Goal: Task Accomplishment & Management: Manage account settings

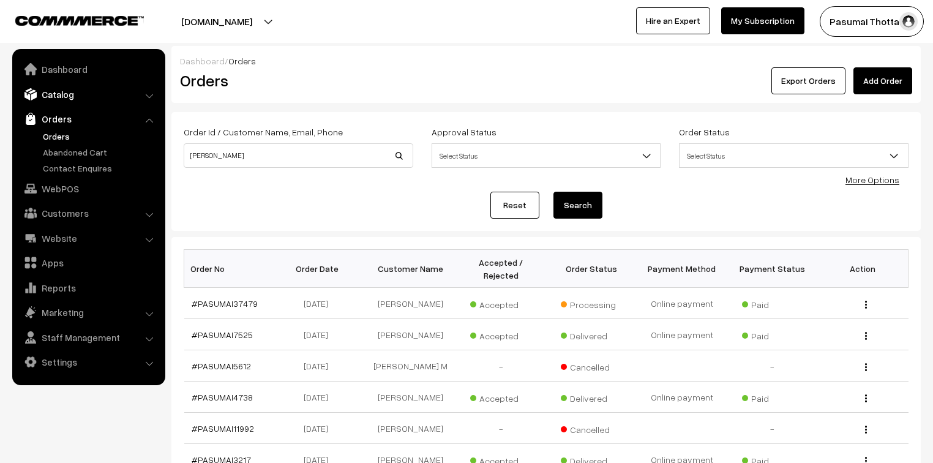
scroll to position [49, 0]
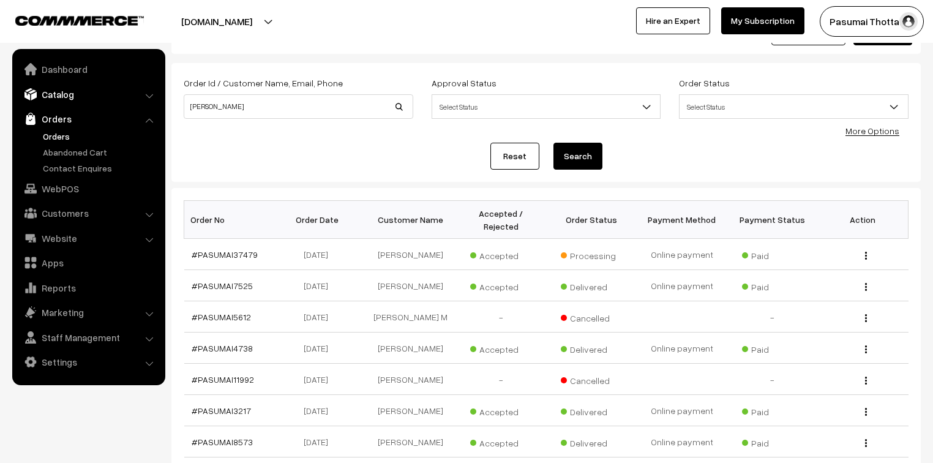
drag, startPoint x: 0, startPoint y: 0, endPoint x: 45, endPoint y: 89, distance: 100.0
click at [45, 89] on link "Catalog" at bounding box center [88, 94] width 146 height 22
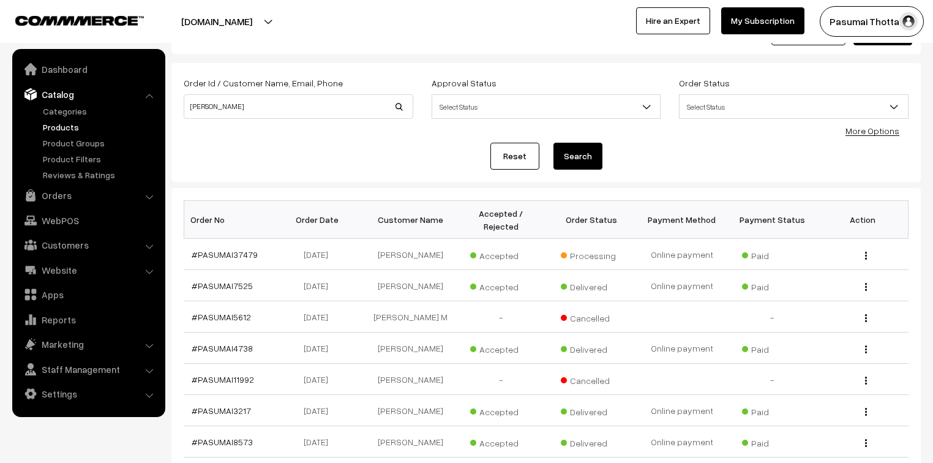
click at [50, 131] on link "Products" at bounding box center [100, 127] width 121 height 13
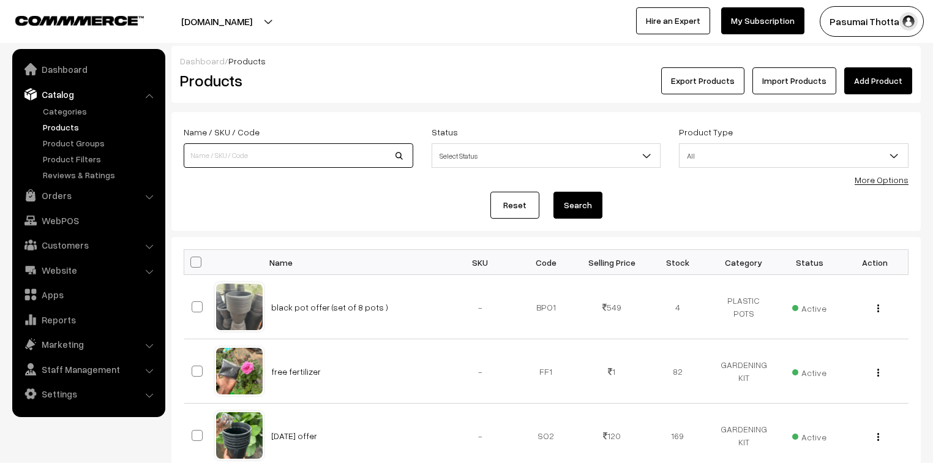
click at [233, 159] on input at bounding box center [299, 155] width 230 height 25
type input "RECTANGULAR set of 2"
click at [585, 207] on button "Search" at bounding box center [578, 205] width 49 height 27
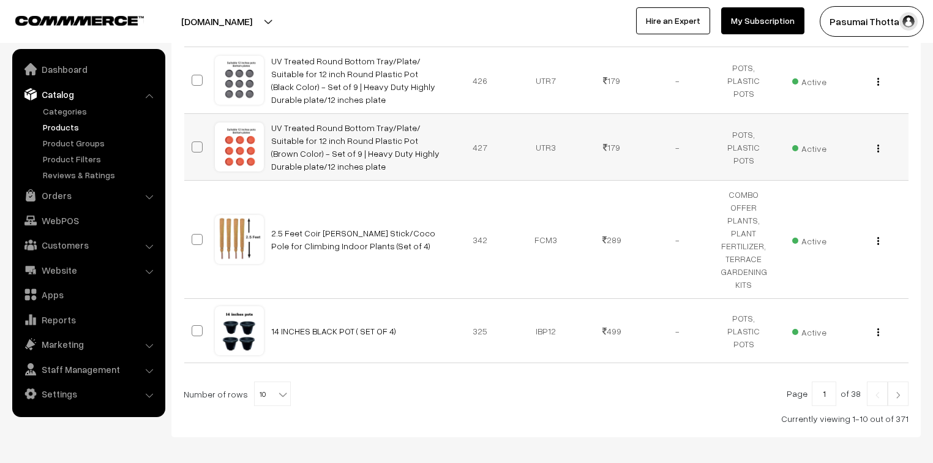
scroll to position [745, 0]
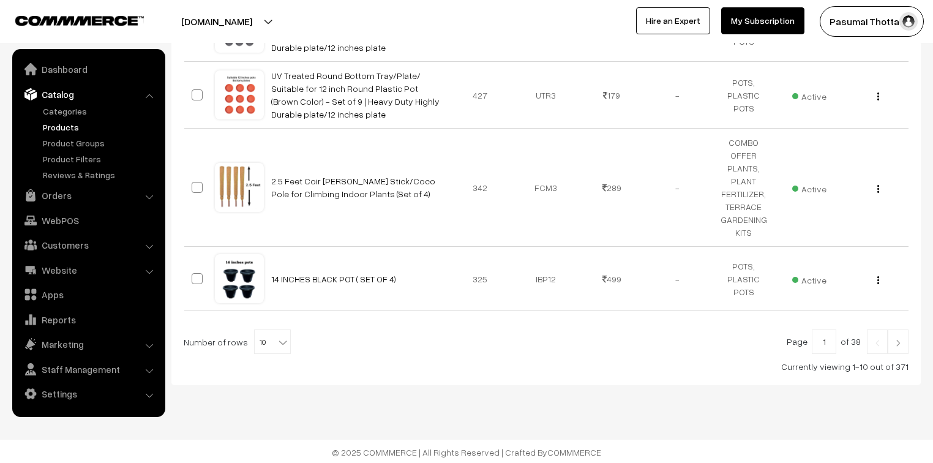
click at [279, 341] on b at bounding box center [283, 342] width 12 height 12
select select "100"
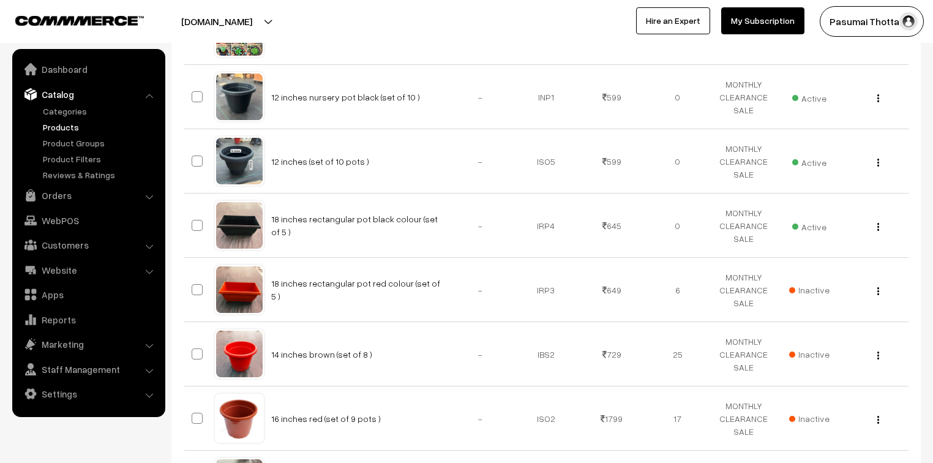
scroll to position [2133, 0]
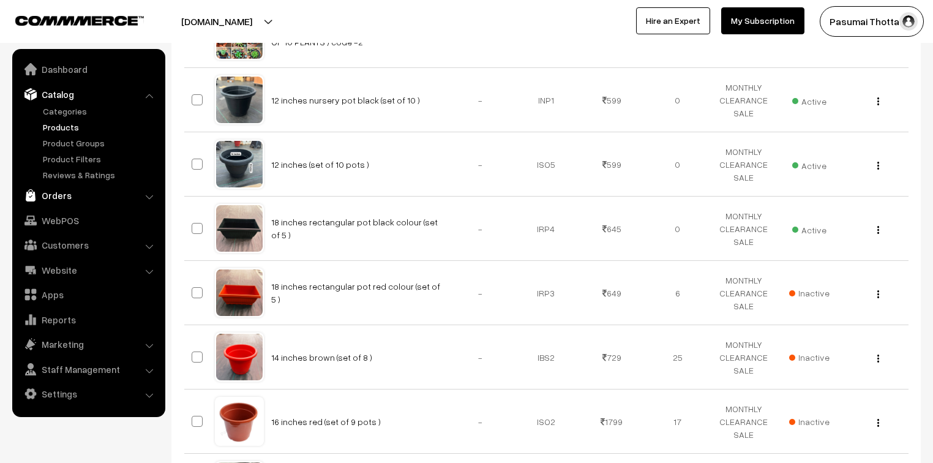
click at [67, 196] on link "Orders" at bounding box center [88, 195] width 146 height 22
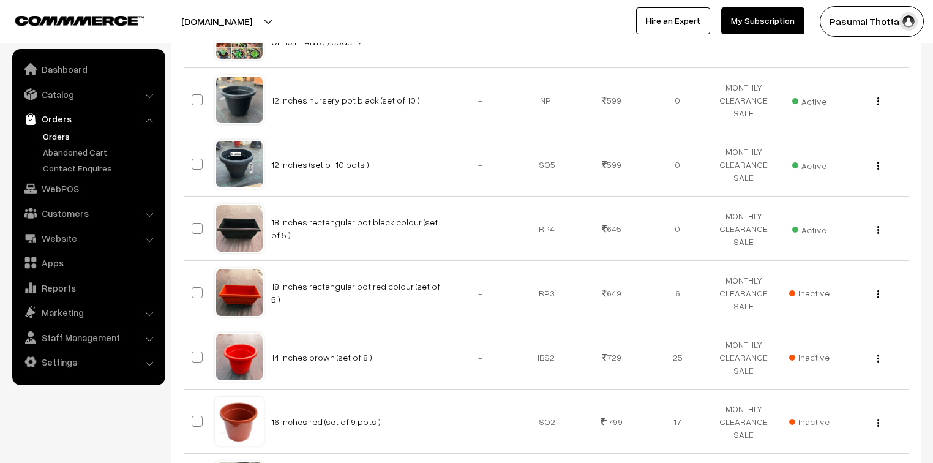
click at [54, 130] on link "Orders" at bounding box center [100, 136] width 121 height 13
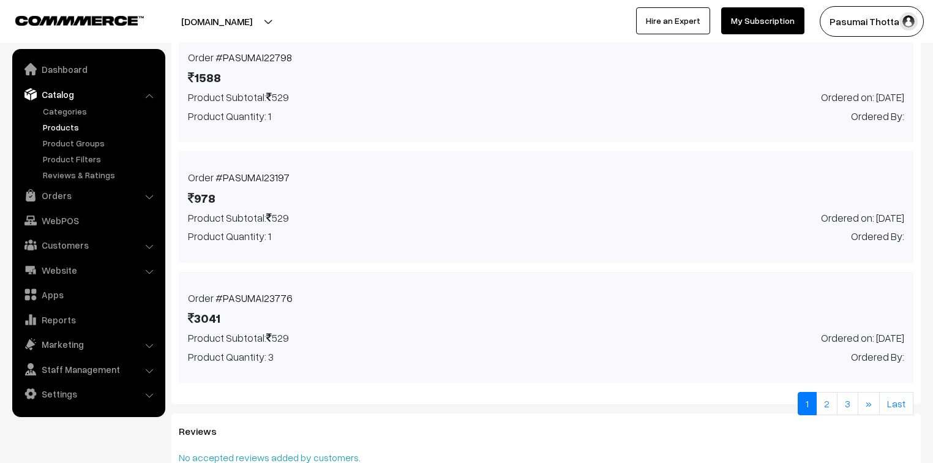
scroll to position [982, 0]
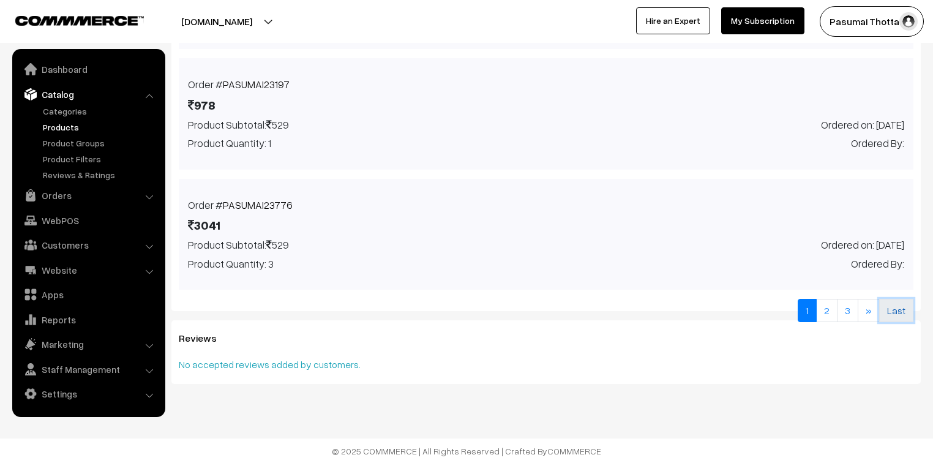
click at [899, 317] on link "Last" at bounding box center [897, 310] width 34 height 23
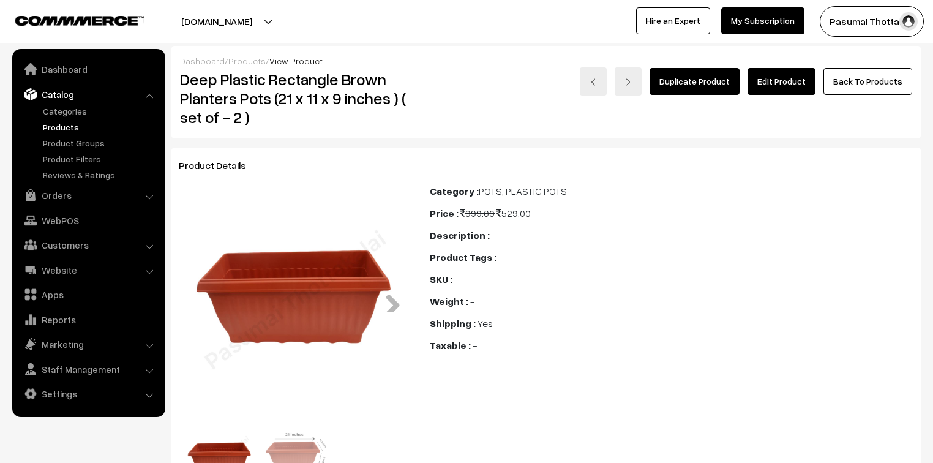
scroll to position [0, 0]
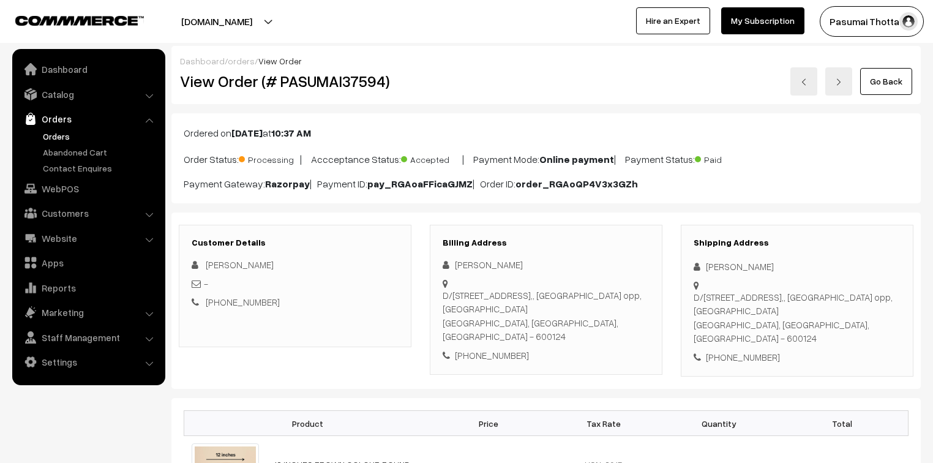
scroll to position [147, 0]
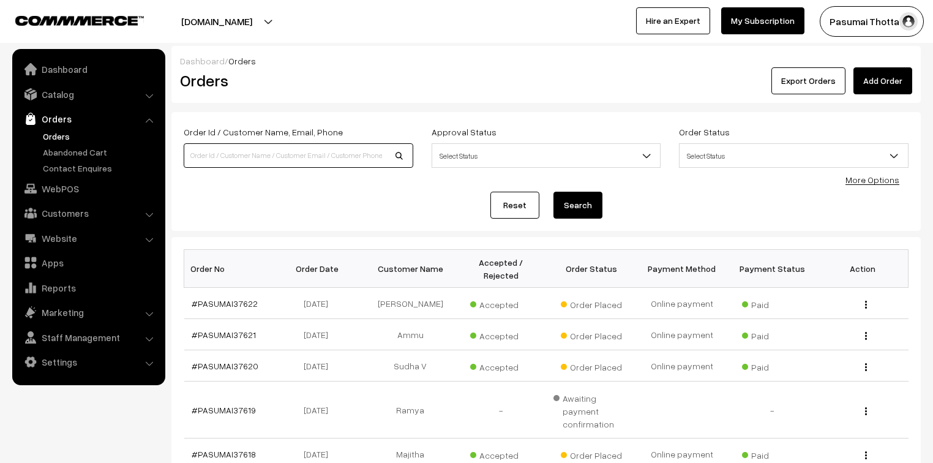
click at [236, 159] on input at bounding box center [299, 155] width 230 height 25
type input "p sathish"
click at [554, 192] on button "Search" at bounding box center [578, 205] width 49 height 27
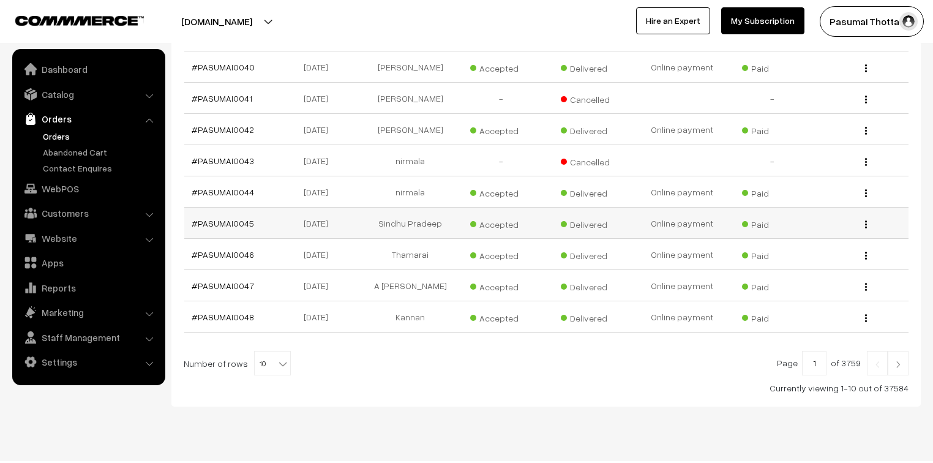
scroll to position [276, 0]
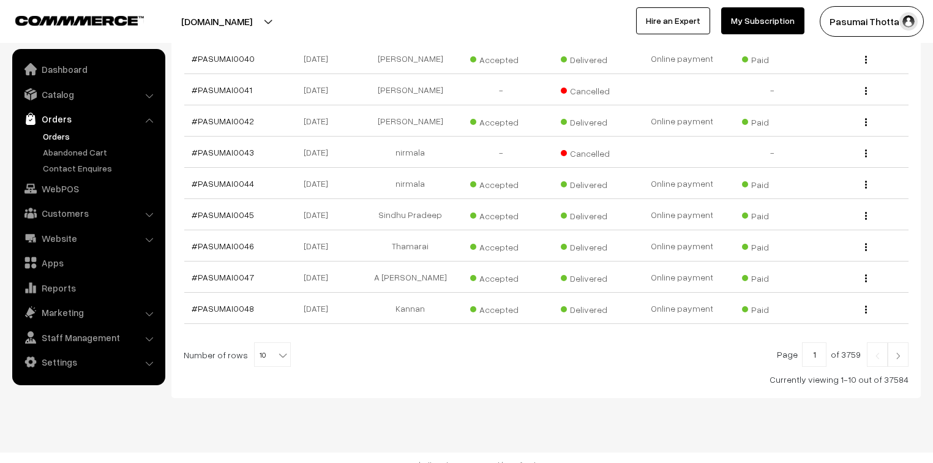
click at [277, 349] on b at bounding box center [283, 355] width 12 height 12
select select "100"
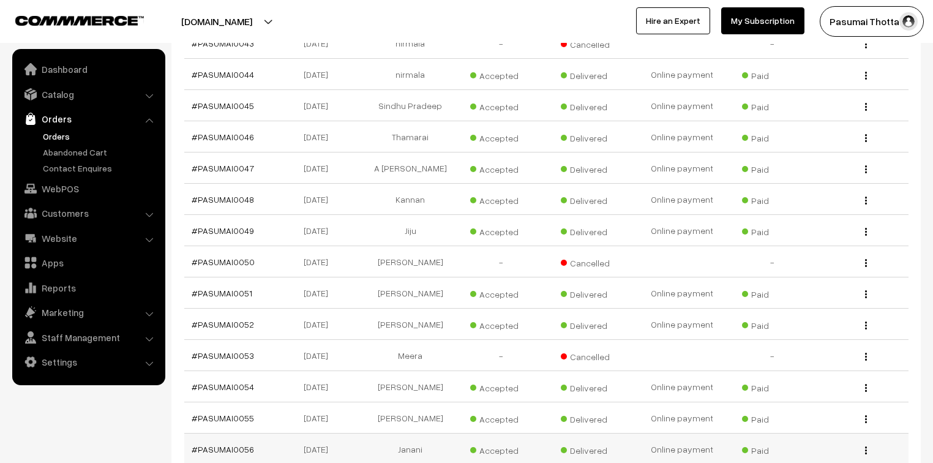
scroll to position [490, 0]
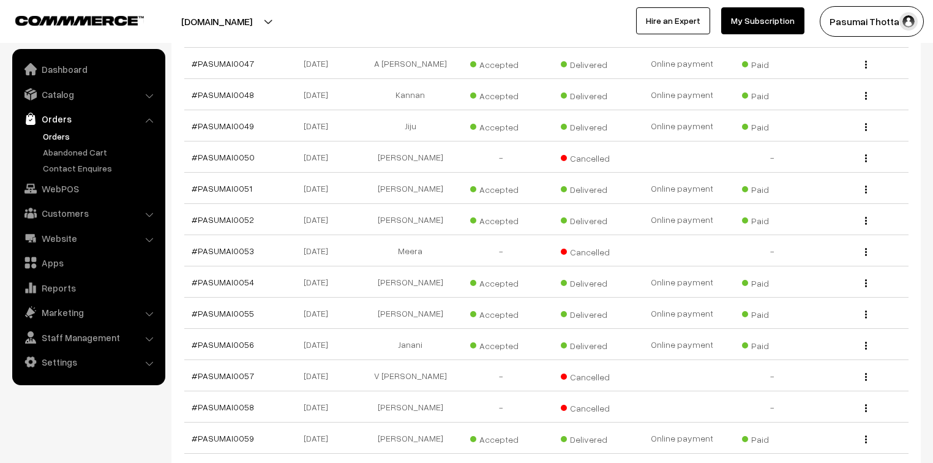
click at [46, 133] on link "Orders" at bounding box center [100, 136] width 121 height 13
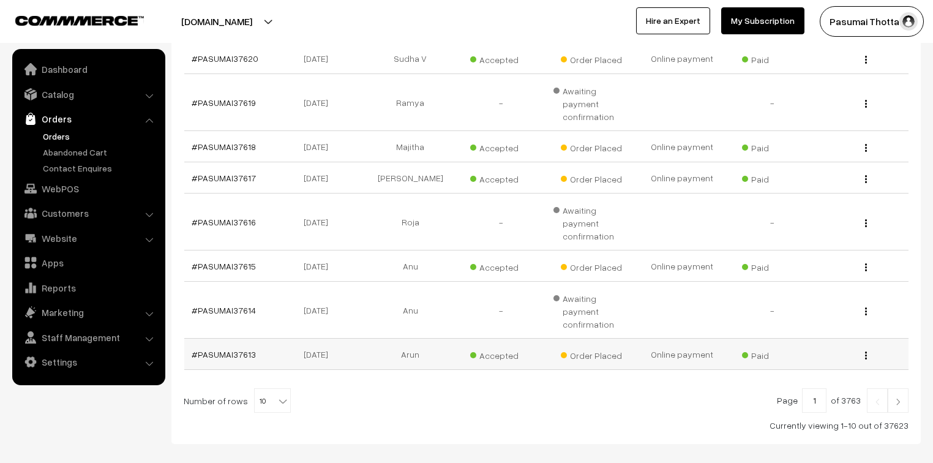
scroll to position [315, 0]
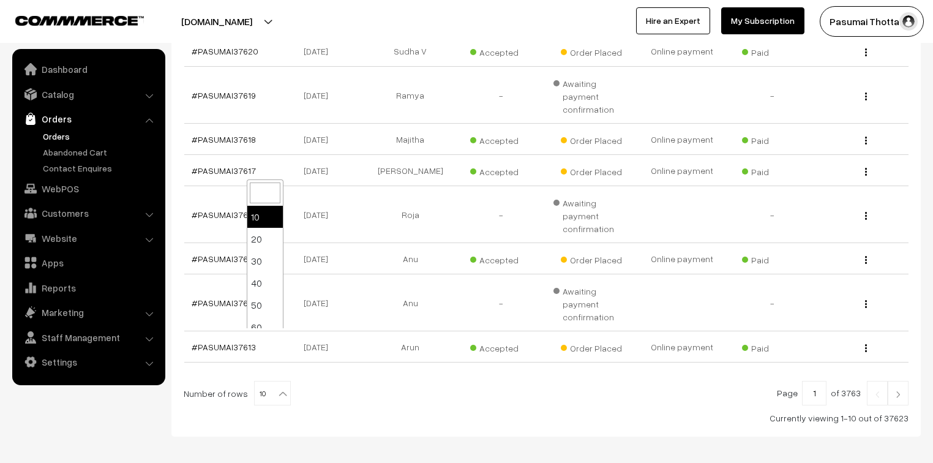
click at [277, 388] on b at bounding box center [283, 394] width 12 height 12
select select "100"
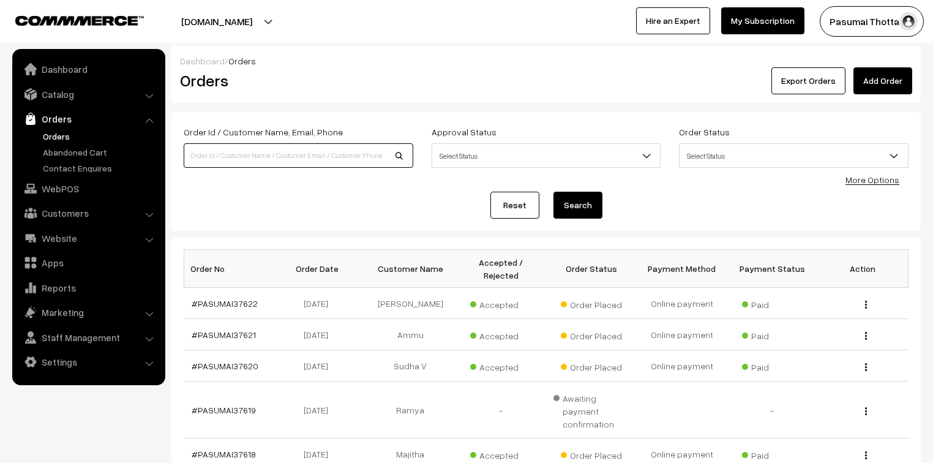
click at [254, 155] on input at bounding box center [299, 155] width 230 height 25
click at [221, 155] on input at bounding box center [299, 155] width 230 height 25
type input "7200885138"
click at [554, 192] on button "Search" at bounding box center [578, 205] width 49 height 27
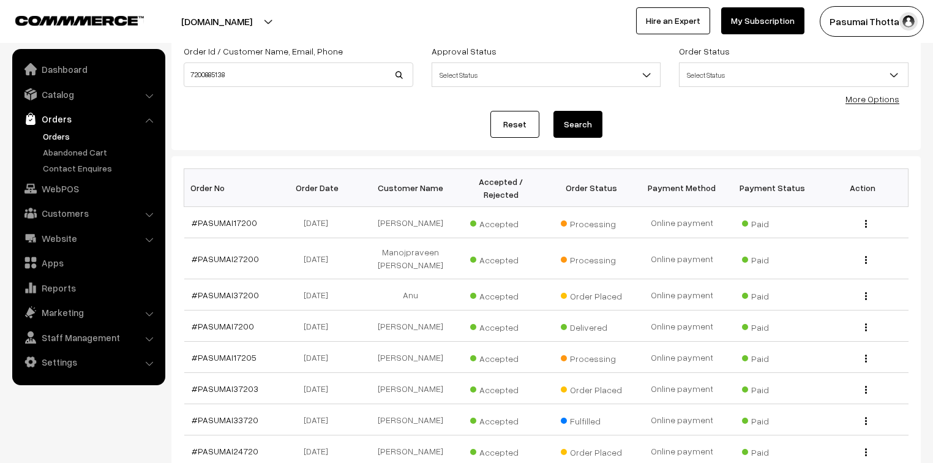
scroll to position [98, 0]
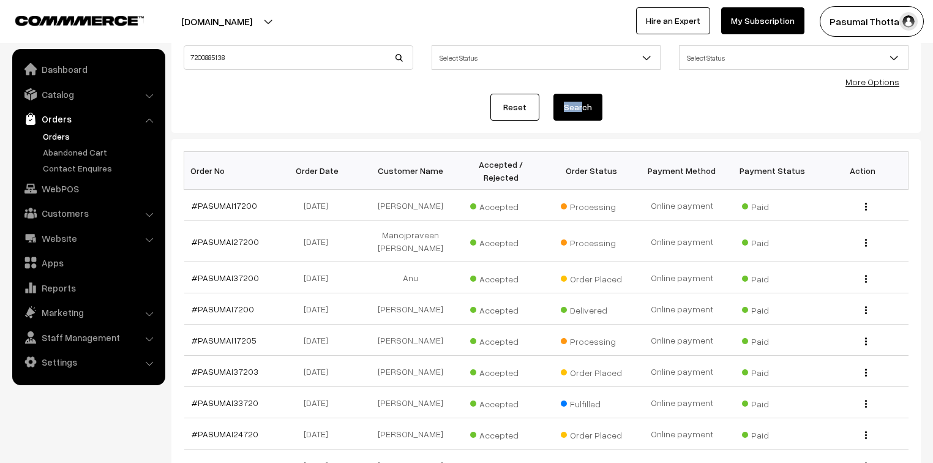
drag, startPoint x: 582, startPoint y: 88, endPoint x: 582, endPoint y: 115, distance: 26.3
click at [582, 115] on div "Order Id / Customer Name, Email, Phone 7200885138 Approval Status Select Status…" at bounding box center [546, 73] width 725 height 94
click at [582, 110] on button "Search" at bounding box center [578, 107] width 49 height 27
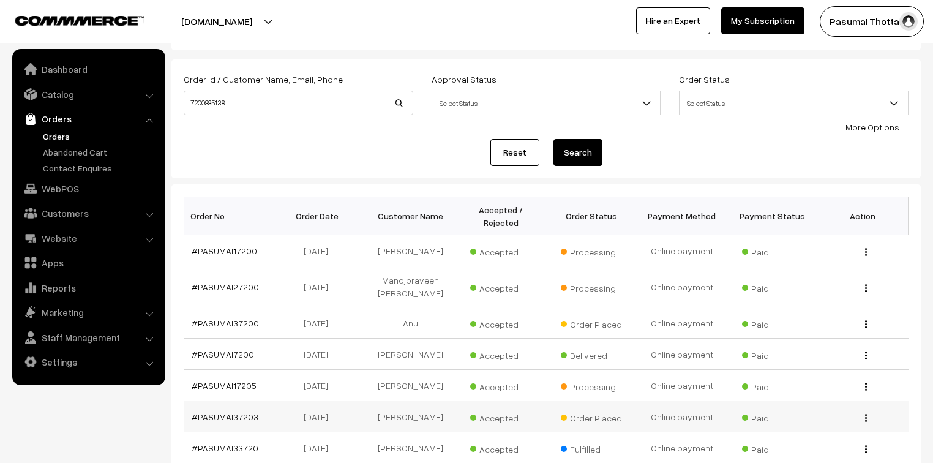
scroll to position [49, 0]
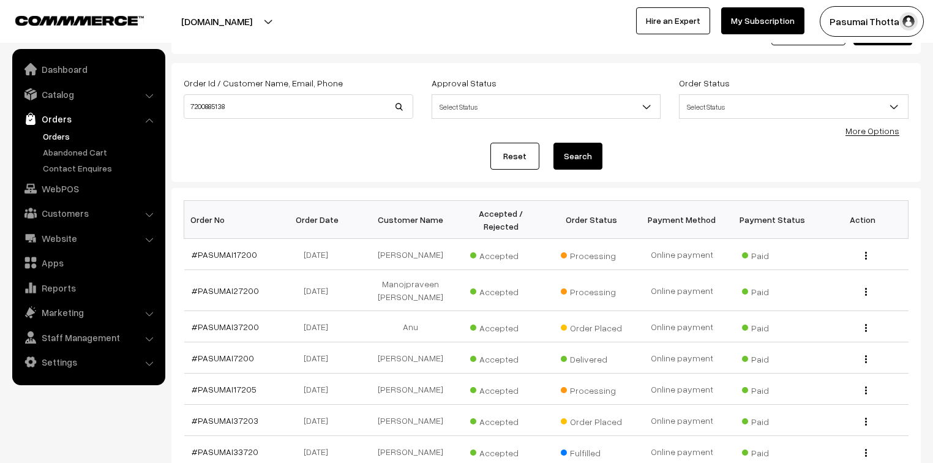
click at [883, 132] on link "More Options" at bounding box center [873, 131] width 54 height 10
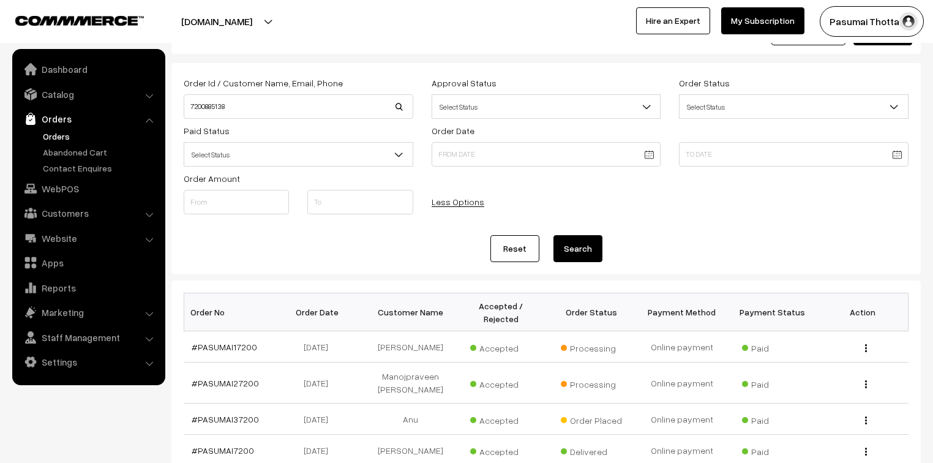
click at [303, 140] on div "Paid Status Select Status Paid Unpaid Select Status" at bounding box center [299, 144] width 248 height 43
click at [305, 148] on span "Select Status" at bounding box center [298, 154] width 228 height 21
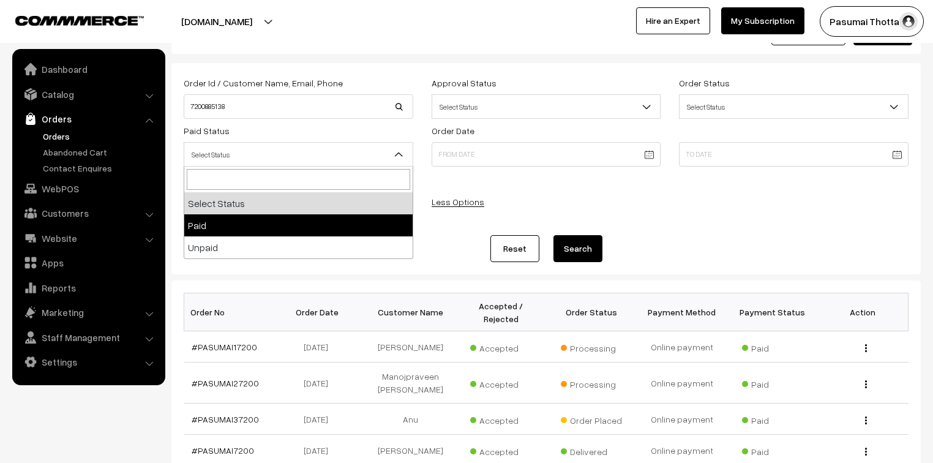
select select "1"
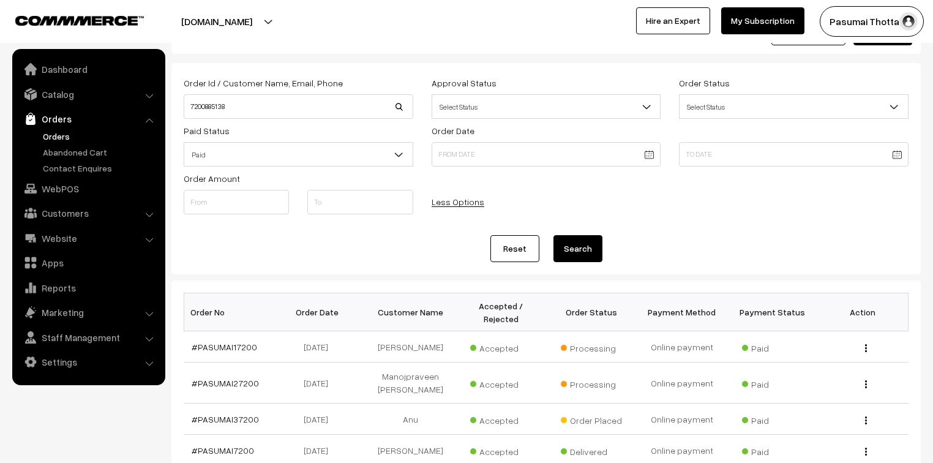
click at [572, 257] on button "Search" at bounding box center [578, 248] width 49 height 27
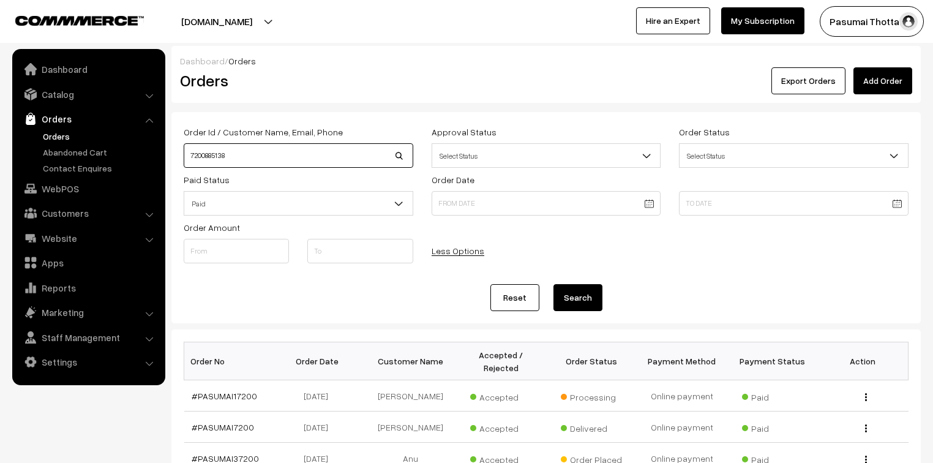
click at [255, 154] on input "7200885138" at bounding box center [299, 155] width 230 height 25
type input "7"
type input "7305840525"
click at [554, 284] on button "Search" at bounding box center [578, 297] width 49 height 27
click at [267, 154] on input "7305840525" at bounding box center [299, 155] width 230 height 25
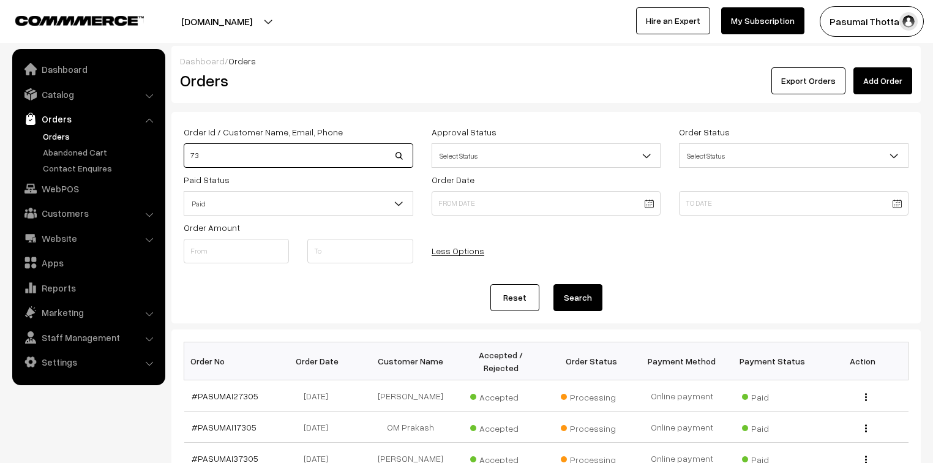
type input "7"
click at [783, 80] on button "Export Orders" at bounding box center [809, 80] width 74 height 27
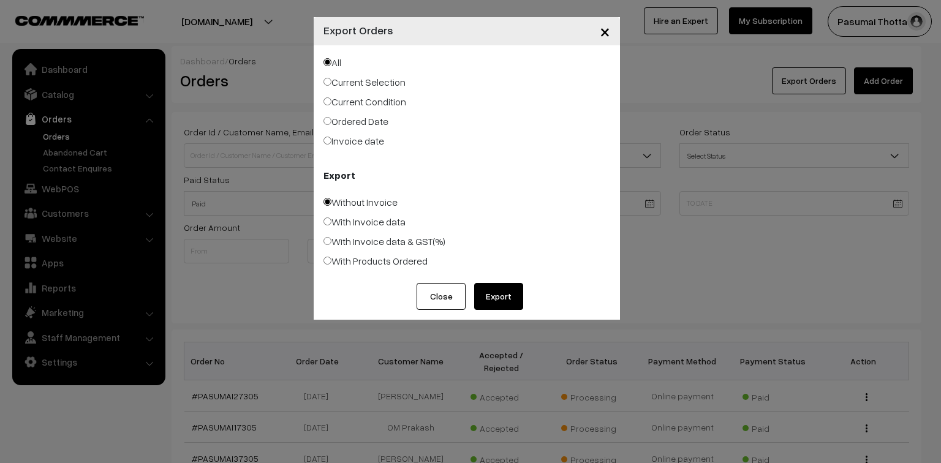
click at [347, 121] on label "Ordered Date" at bounding box center [355, 121] width 65 height 15
click at [331, 121] on input "Ordered Date" at bounding box center [327, 121] width 8 height 8
radio input "true"
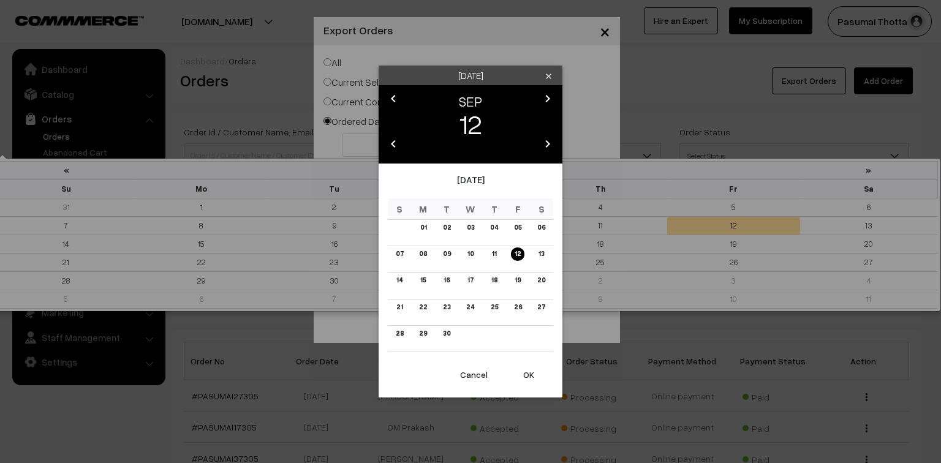
click at [352, 154] on body "Thank you for showing interest. Our team will call you shortly. Close pasumaith…" at bounding box center [470, 423] width 941 height 846
click at [395, 93] on icon "chevron_left" at bounding box center [393, 98] width 15 height 15
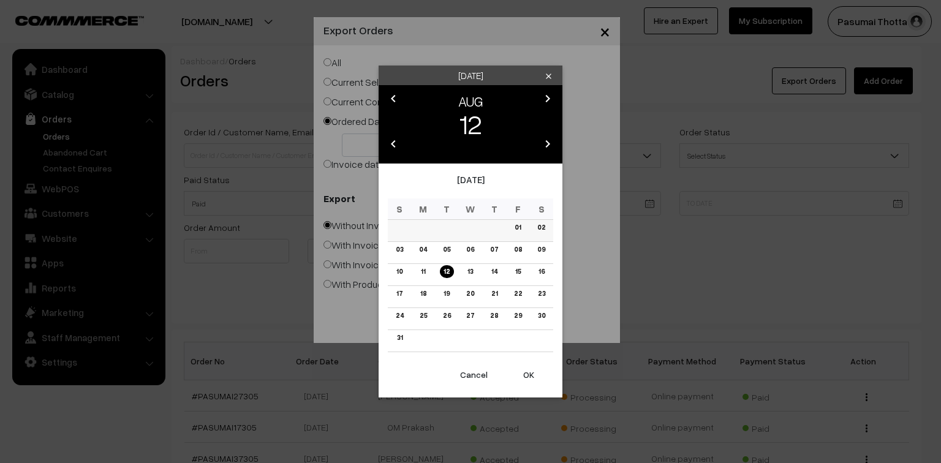
click at [515, 230] on link "01" at bounding box center [517, 227] width 13 height 13
click at [529, 370] on button "OK" at bounding box center [528, 374] width 49 height 27
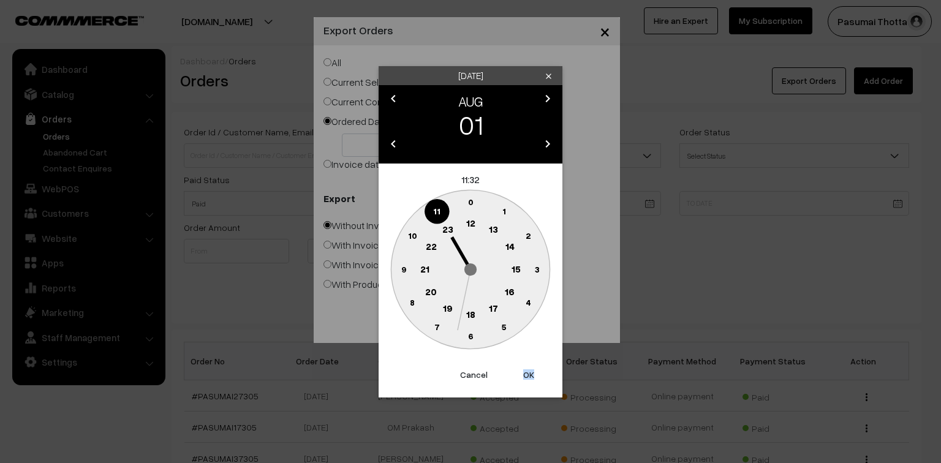
click at [529, 370] on button "OK" at bounding box center [528, 374] width 49 height 27
type input "01-08-2025"
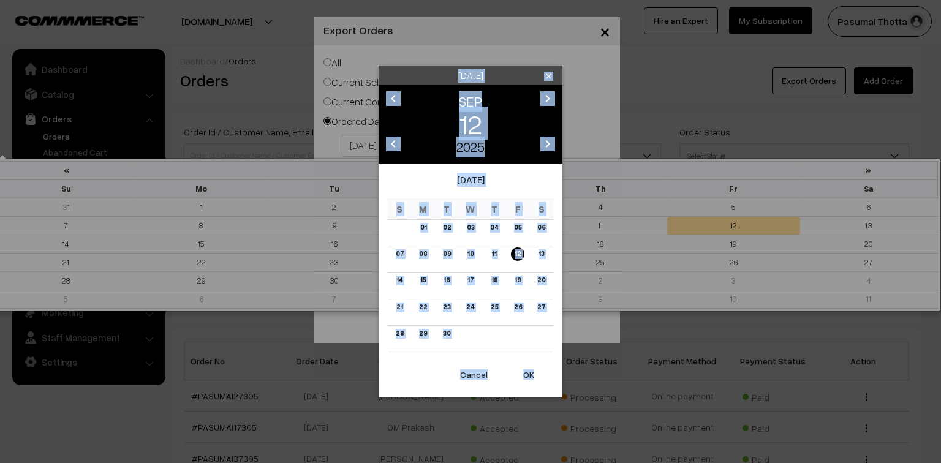
click at [492, 140] on body "Thank you for showing interest. Our team will call you shortly. Close pasumaith…" at bounding box center [470, 423] width 941 height 846
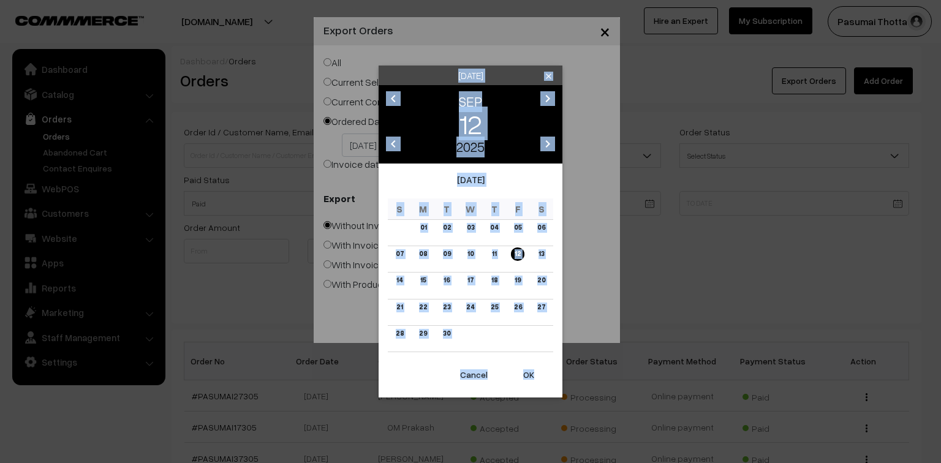
click at [500, 149] on div "2025" at bounding box center [470, 147] width 137 height 21
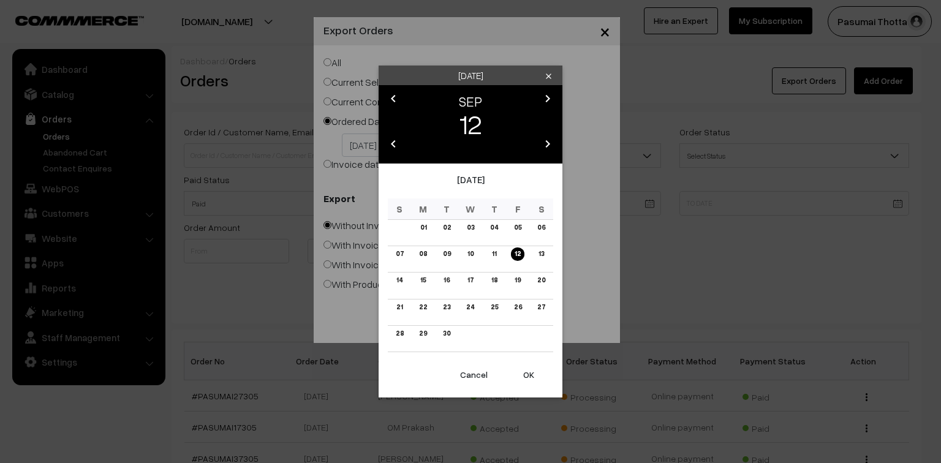
click at [393, 96] on icon "chevron_left" at bounding box center [393, 98] width 15 height 15
click at [393, 95] on icon "chevron_left" at bounding box center [393, 98] width 15 height 15
click at [540, 99] on icon "chevron_right" at bounding box center [547, 98] width 15 height 15
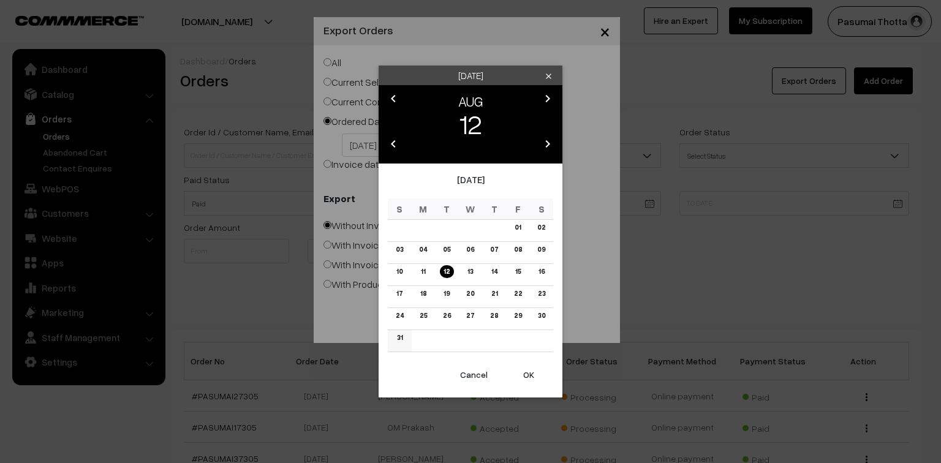
click at [399, 337] on link "31" at bounding box center [399, 337] width 13 height 13
click at [537, 370] on button "OK" at bounding box center [528, 374] width 49 height 27
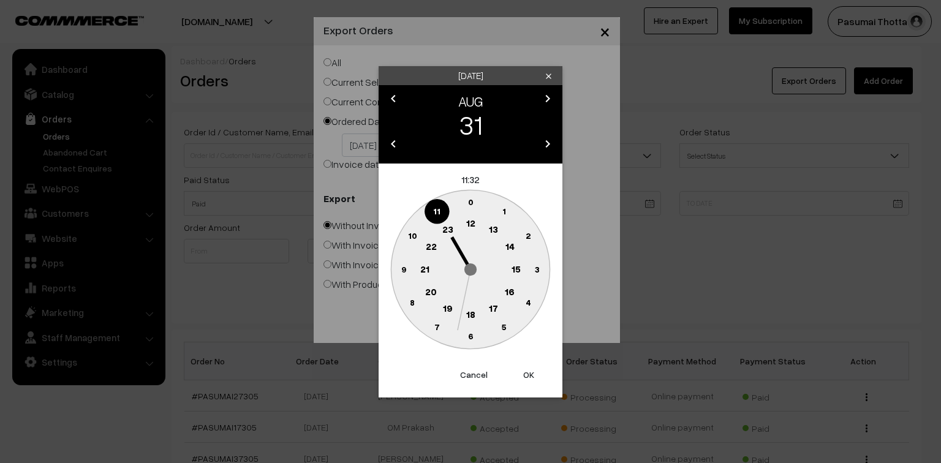
click at [532, 369] on button "OK" at bounding box center [528, 374] width 49 height 27
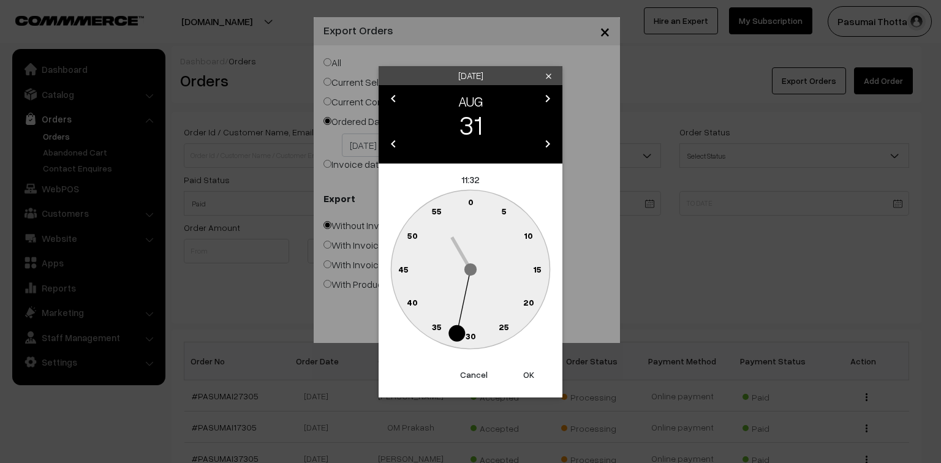
click at [532, 371] on button "OK" at bounding box center [528, 374] width 49 height 27
type input "31-08-2025"
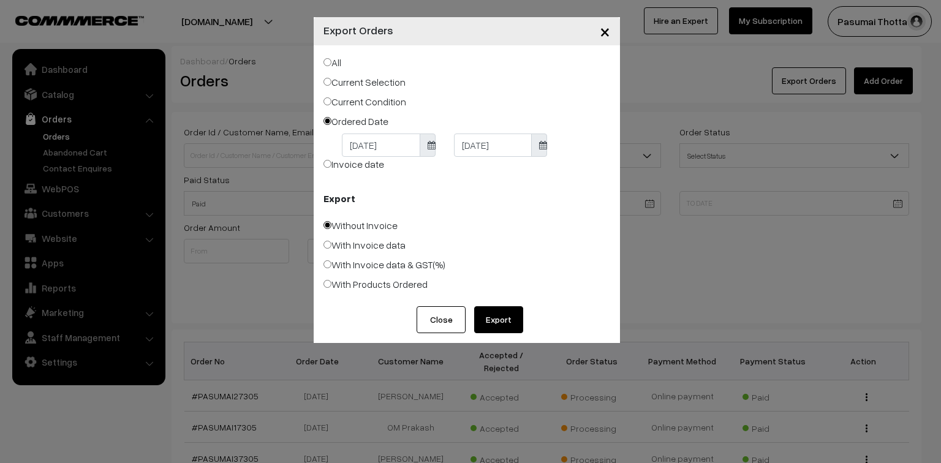
click at [500, 326] on button "Export" at bounding box center [498, 319] width 49 height 27
click at [608, 32] on span "×" at bounding box center [605, 31] width 10 height 23
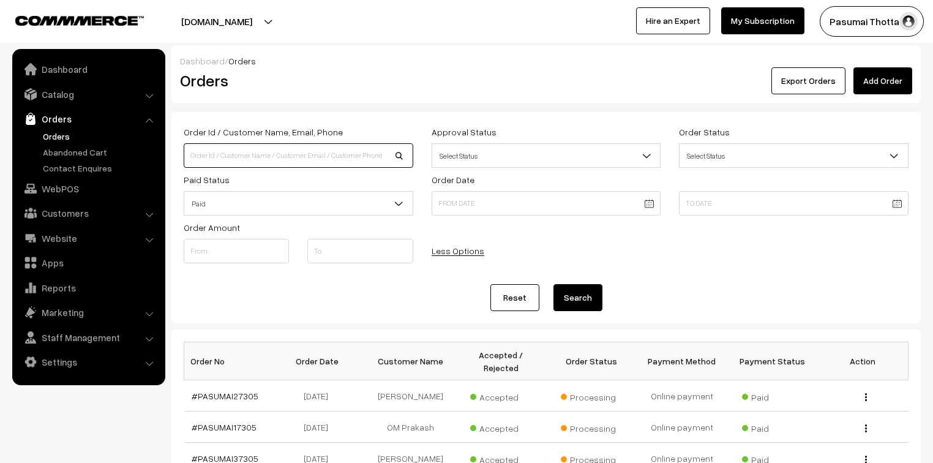
click at [247, 148] on input at bounding box center [299, 155] width 230 height 25
type input "PASUMAI35458"
click at [554, 284] on button "Search" at bounding box center [578, 297] width 49 height 27
click at [209, 391] on link "#PASUMAI35458" at bounding box center [225, 396] width 66 height 10
click at [262, 157] on input "PASUMAI35458" at bounding box center [299, 155] width 230 height 25
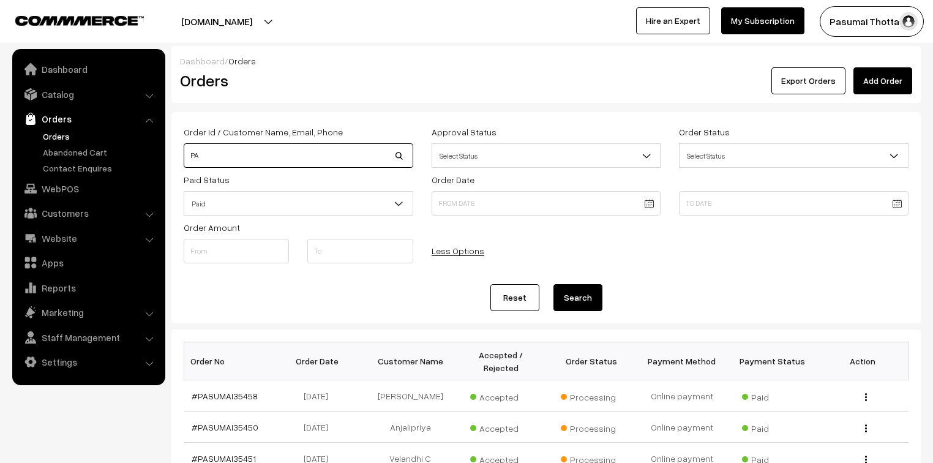
type input "P"
type input "[PERSON_NAME]"
click at [554, 284] on button "Search" at bounding box center [578, 297] width 49 height 27
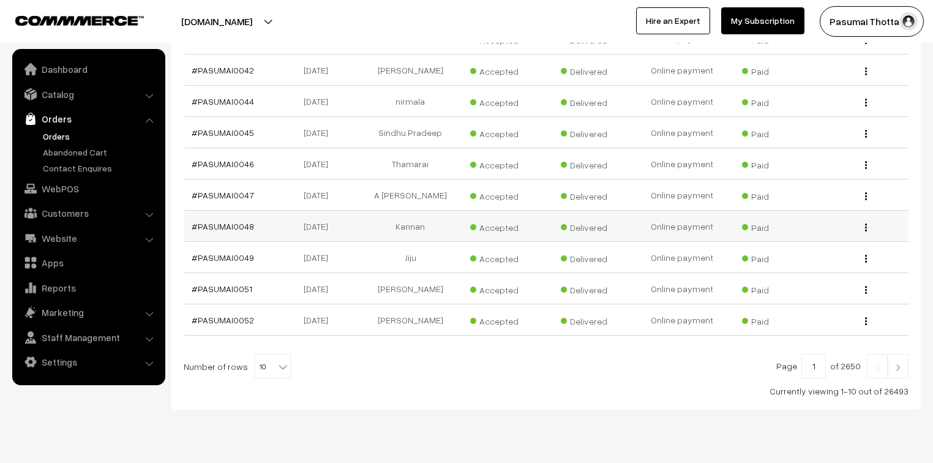
scroll to position [369, 0]
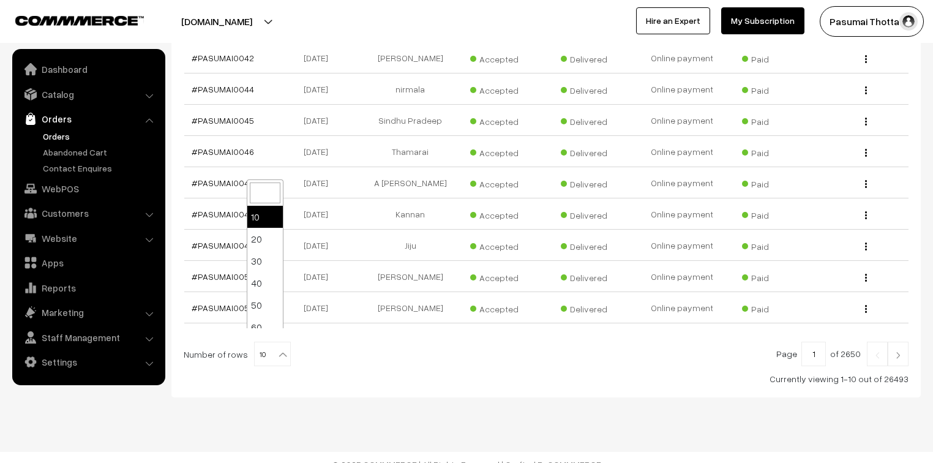
click at [277, 349] on b at bounding box center [283, 355] width 12 height 12
select select "100"
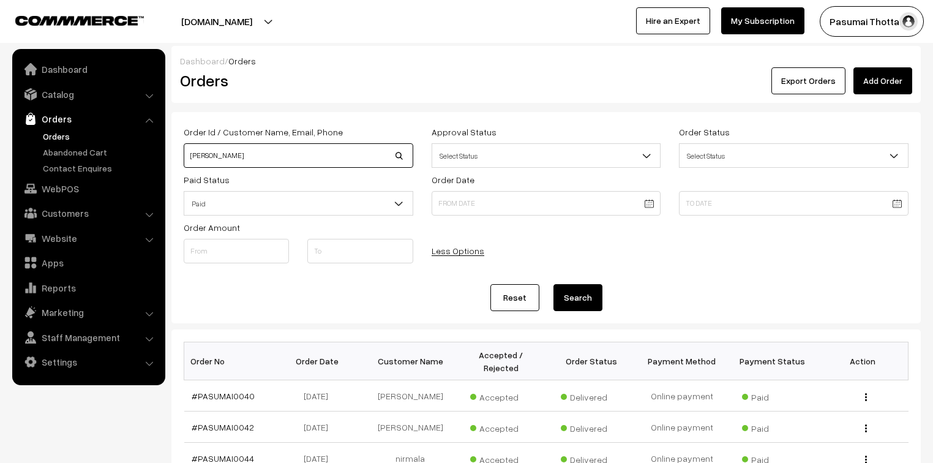
click at [228, 151] on input "sathish" at bounding box center [299, 155] width 230 height 25
type input "s"
type input "PASUMAI35458"
click at [554, 284] on button "Search" at bounding box center [578, 297] width 49 height 27
click at [262, 154] on input "PASUMAI35458" at bounding box center [299, 155] width 230 height 25
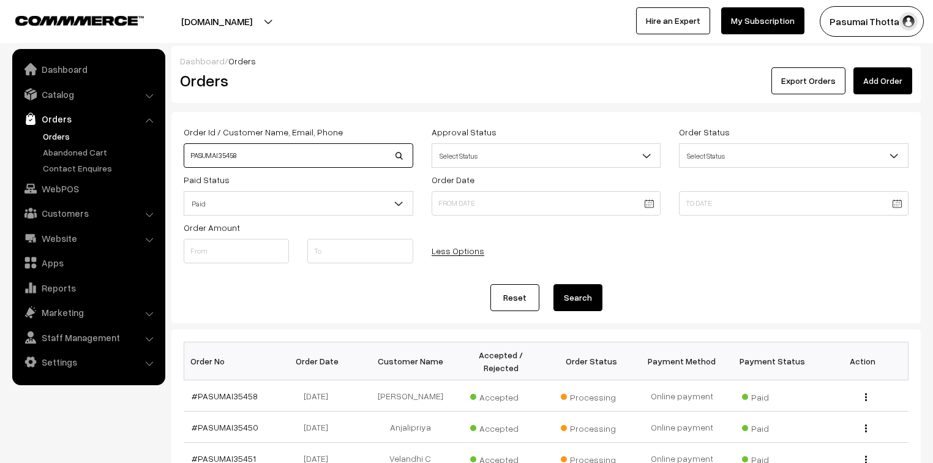
click at [266, 156] on input "PASUMAI35458" at bounding box center [299, 155] width 230 height 25
type input "P"
type input "[PERSON_NAME][EMAIL_ADDRESS][DOMAIN_NAME]"
click at [554, 284] on button "Search" at bounding box center [578, 297] width 49 height 27
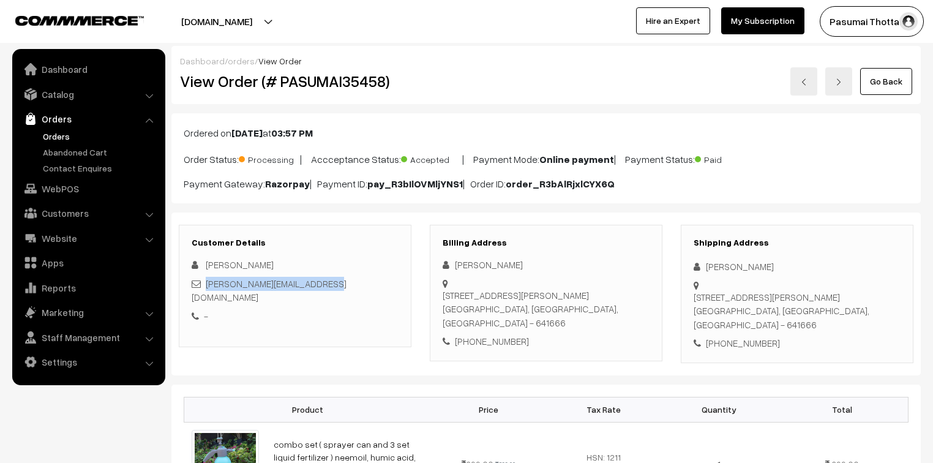
drag, startPoint x: 326, startPoint y: 283, endPoint x: 205, endPoint y: 281, distance: 120.7
click at [205, 281] on div "sathish@omkaracreations.com" at bounding box center [295, 291] width 207 height 28
click at [328, 326] on div "Customer Details sathish sathish@omkaracreations.com -" at bounding box center [295, 286] width 233 height 123
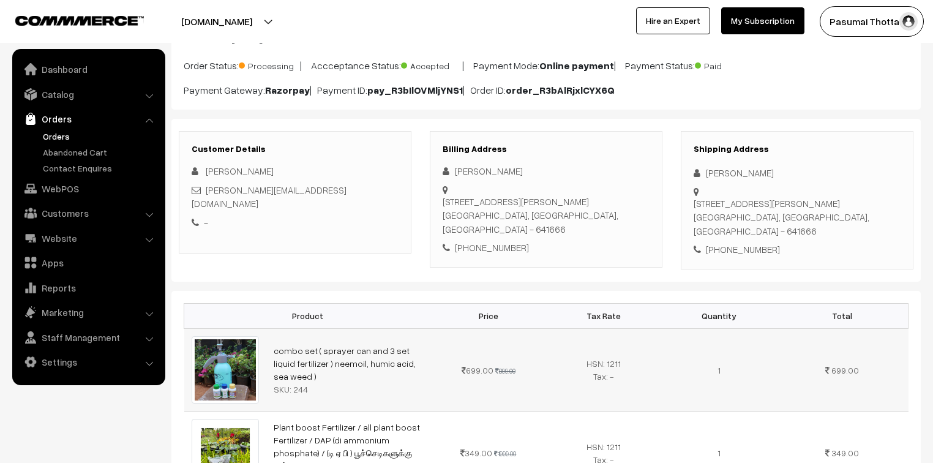
scroll to position [143, 0]
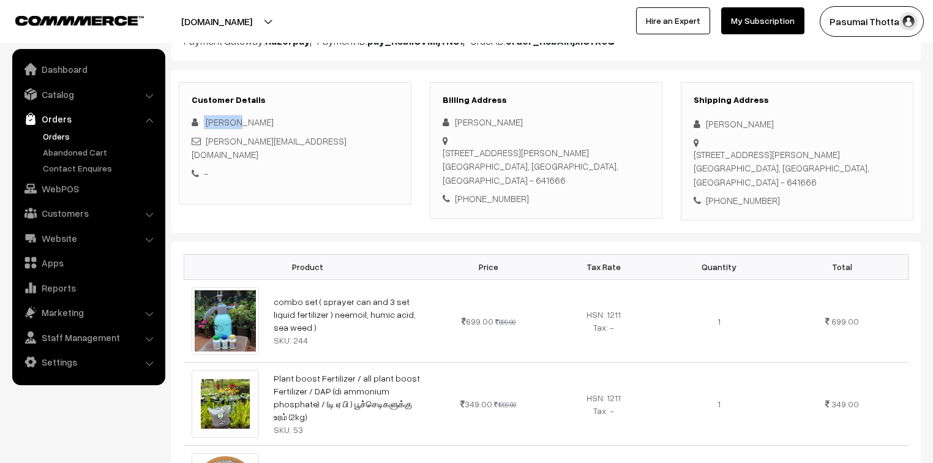
drag, startPoint x: 233, startPoint y: 121, endPoint x: 204, endPoint y: 125, distance: 29.0
click at [204, 125] on div "sathish" at bounding box center [295, 122] width 207 height 14
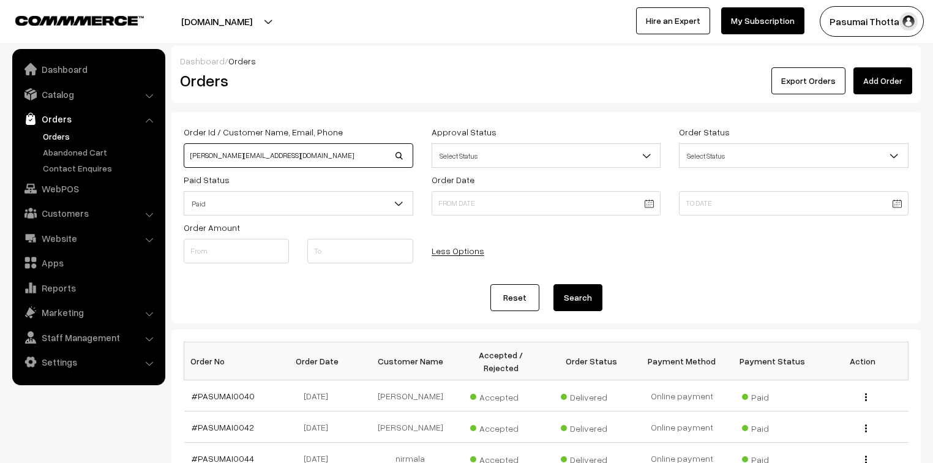
click at [301, 149] on input "[PERSON_NAME][EMAIL_ADDRESS][DOMAIN_NAME]" at bounding box center [299, 155] width 230 height 25
type input "s"
type input "[PERSON_NAME]"
click at [554, 284] on button "Search" at bounding box center [578, 297] width 49 height 27
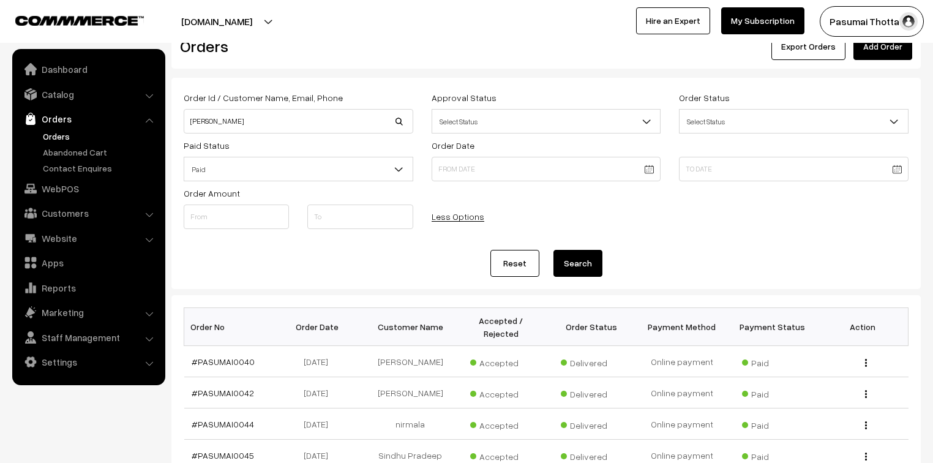
scroll to position [49, 0]
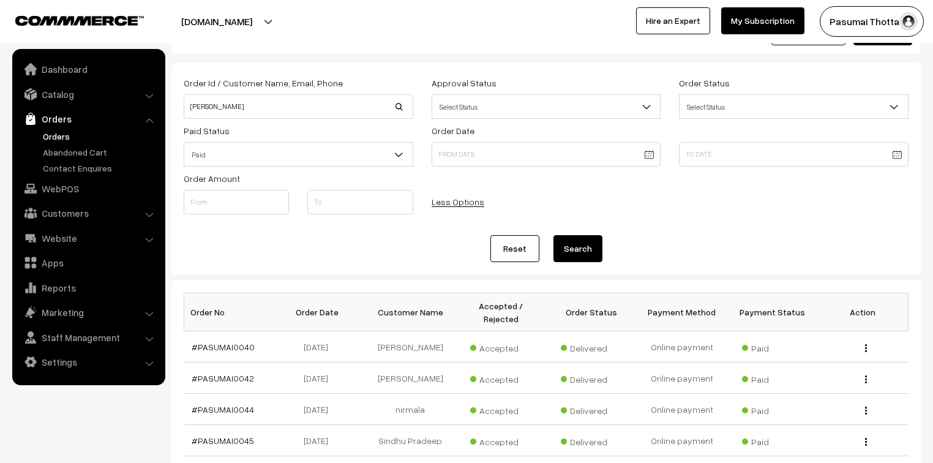
click at [569, 255] on button "Search" at bounding box center [578, 248] width 49 height 27
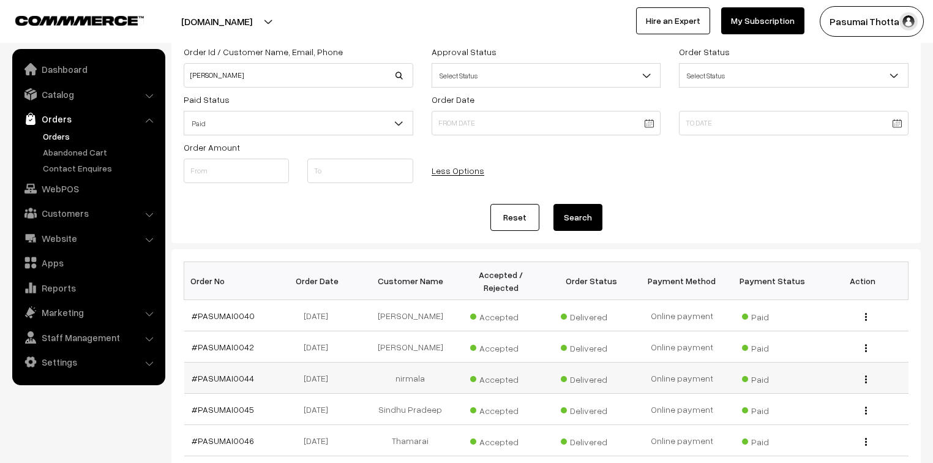
scroll to position [98, 0]
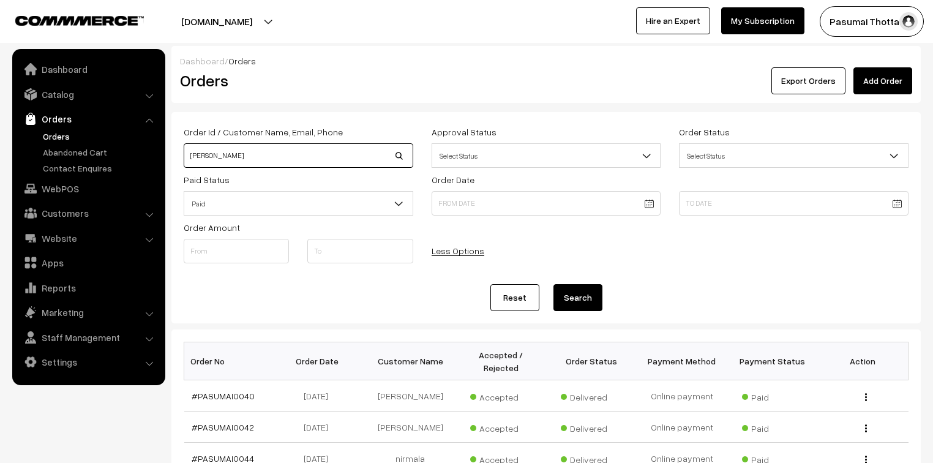
click at [237, 159] on input "[PERSON_NAME]" at bounding box center [299, 155] width 230 height 25
click at [54, 368] on link "Settings" at bounding box center [88, 362] width 146 height 22
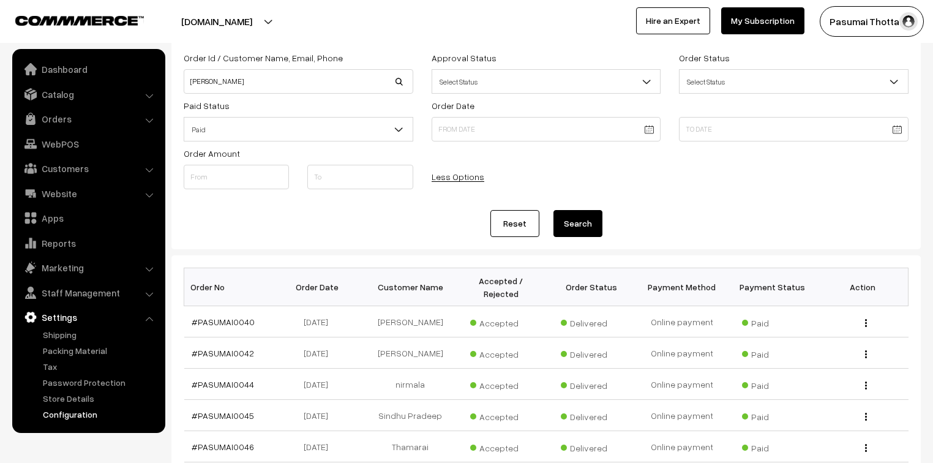
scroll to position [98, 0]
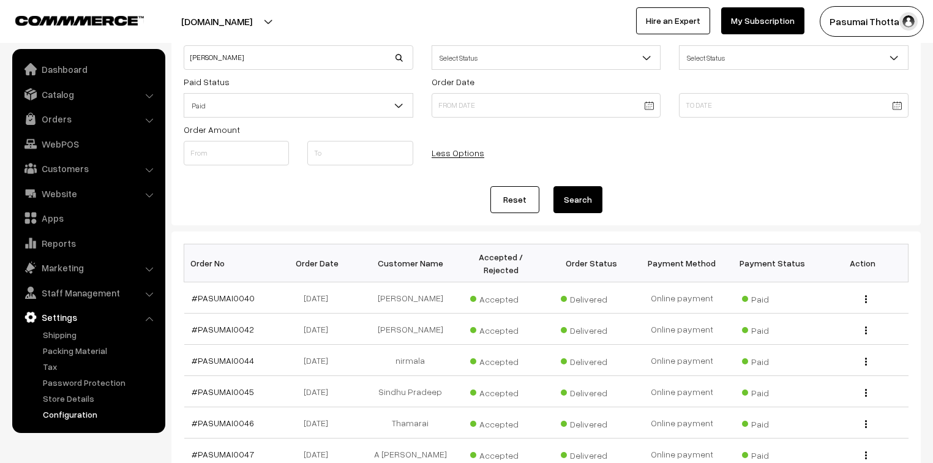
click at [78, 417] on link "Configuration" at bounding box center [100, 414] width 121 height 13
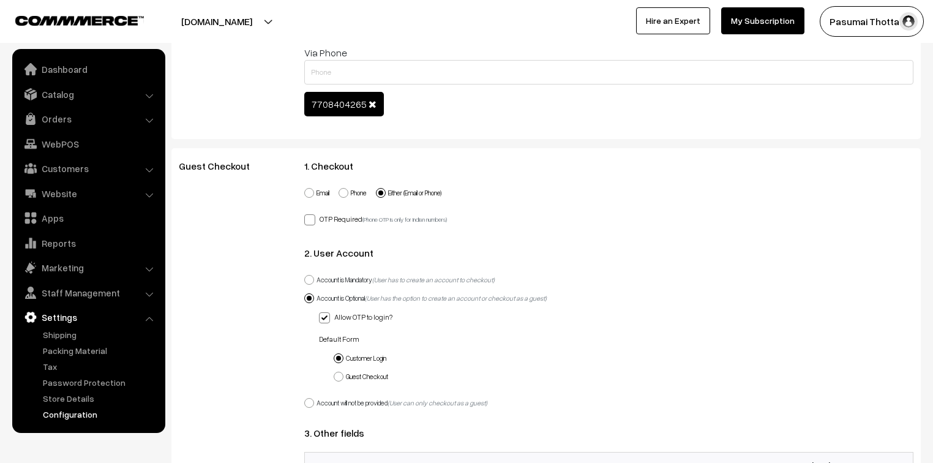
scroll to position [784, 0]
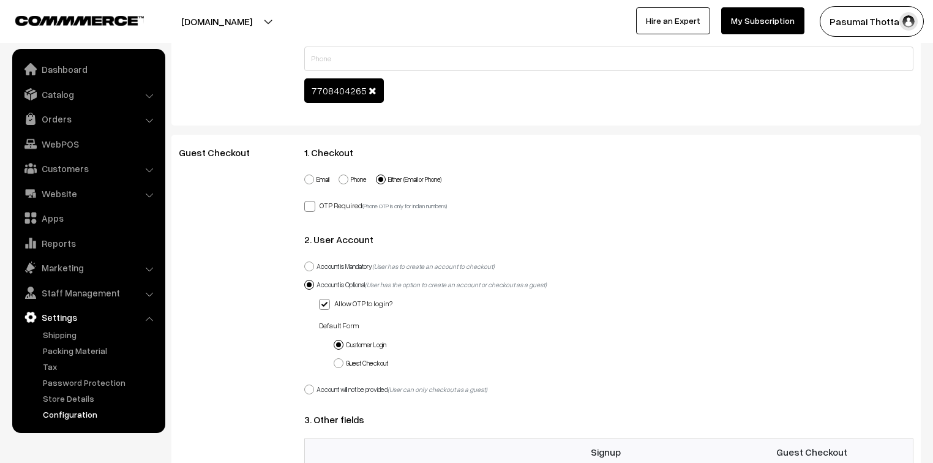
click at [346, 179] on span at bounding box center [344, 180] width 10 height 10
click at [341, 176] on input "Phone" at bounding box center [337, 172] width 8 height 8
radio input "true"
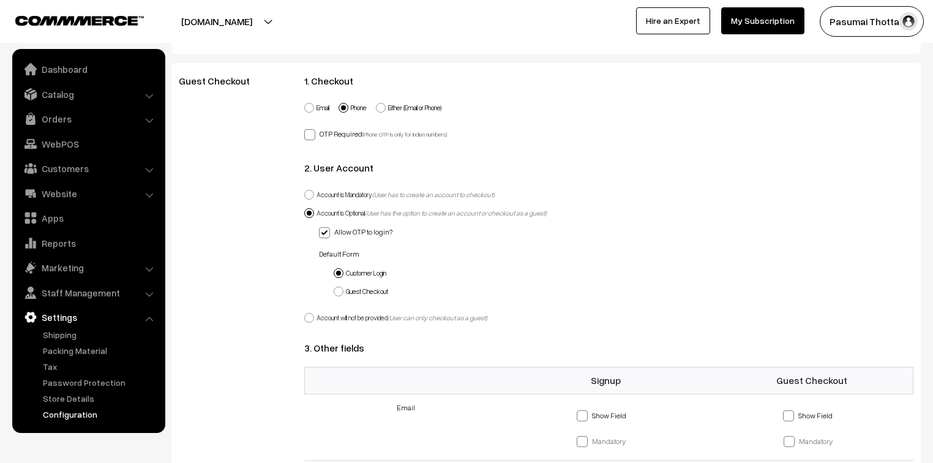
scroll to position [833, 0]
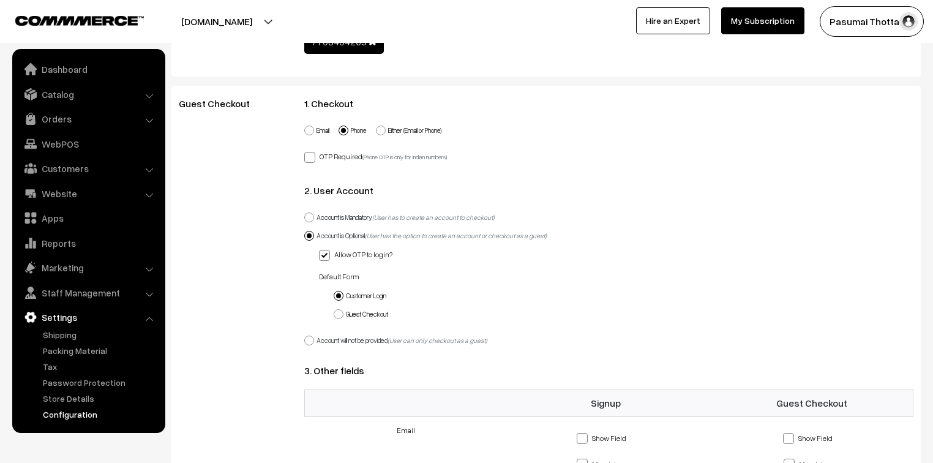
click at [348, 218] on label "Account is Mandatory (User has to create an account to checkout)" at bounding box center [399, 218] width 190 height 10
click at [306, 214] on input "Account is Mandatory (User has to create an account to checkout)" at bounding box center [302, 210] width 8 height 8
radio input "true"
checkbox input "false"
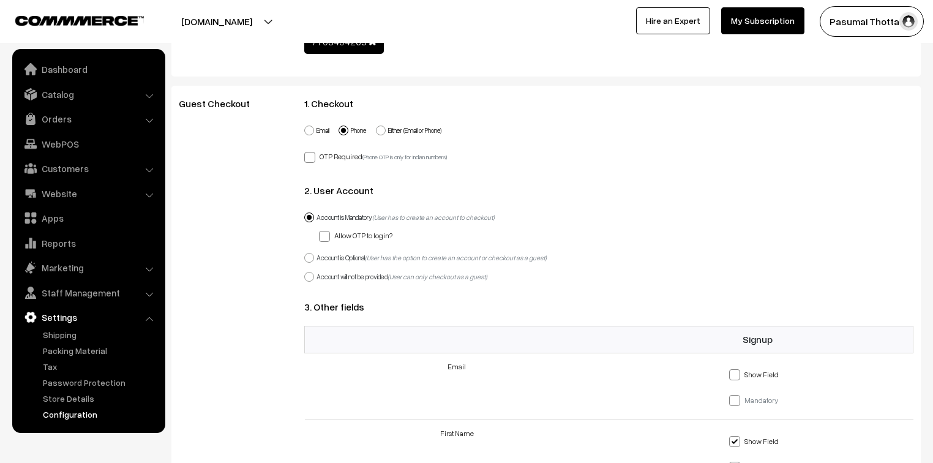
click at [331, 255] on label "Account is Optional (User has the option to create an account or checkout as a …" at bounding box center [425, 258] width 243 height 10
click at [306, 255] on input "Account is Optional (User has the option to create an account or checkout as a …" at bounding box center [302, 251] width 8 height 8
radio input "true"
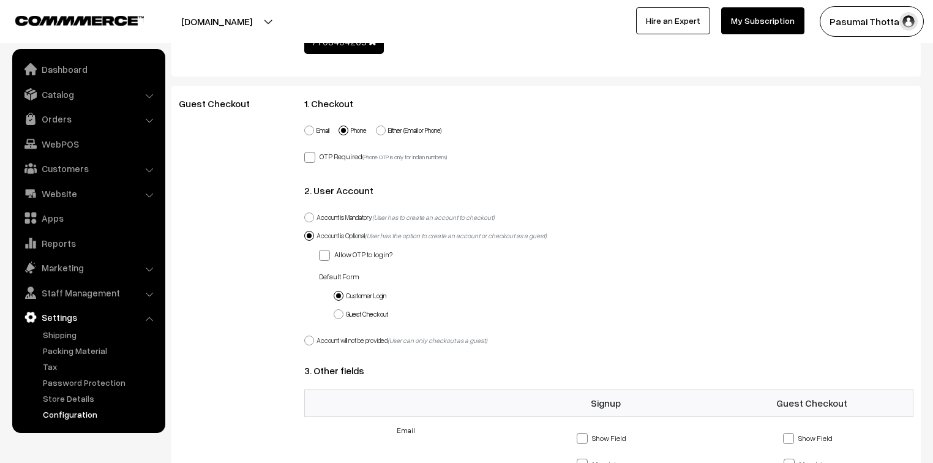
click at [340, 345] on label "Account will not be provided (User can only checkout as a guest)" at bounding box center [395, 341] width 183 height 10
click at [306, 337] on input "Account will not be provided (User can only checkout as a guest)" at bounding box center [302, 334] width 8 height 8
radio input "true"
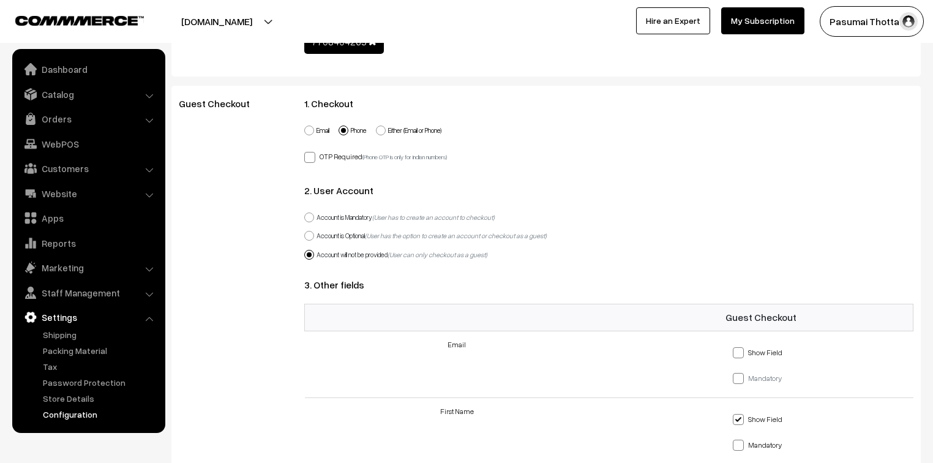
click at [330, 218] on label "Account is Mandatory (User has to create an account to checkout)" at bounding box center [399, 218] width 190 height 10
click at [306, 214] on input "Account is Mandatory (User has to create an account to checkout)" at bounding box center [302, 210] width 8 height 8
radio input "true"
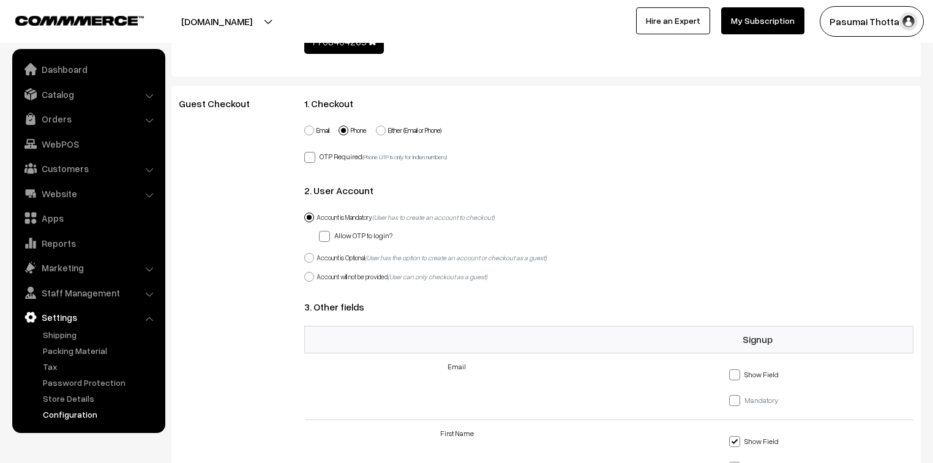
drag, startPoint x: 331, startPoint y: 250, endPoint x: 331, endPoint y: 257, distance: 7.4
click at [331, 254] on div "Account is Optional (User has the option to create an account or checkout as a …" at bounding box center [608, 258] width 609 height 19
click at [331, 257] on label "Account is Optional (User has the option to create an account or checkout as a …" at bounding box center [425, 258] width 243 height 10
click at [306, 255] on input "Account is Optional (User has the option to create an account or checkout as a …" at bounding box center [302, 251] width 8 height 8
radio input "true"
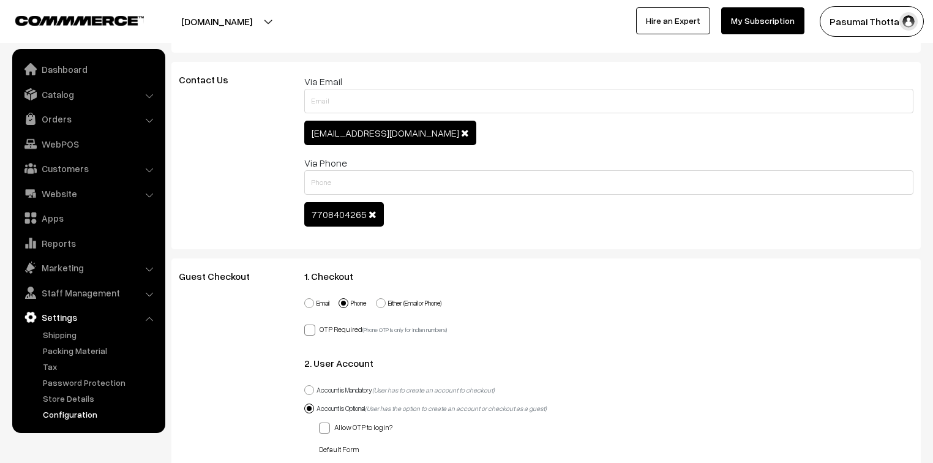
scroll to position [784, 0]
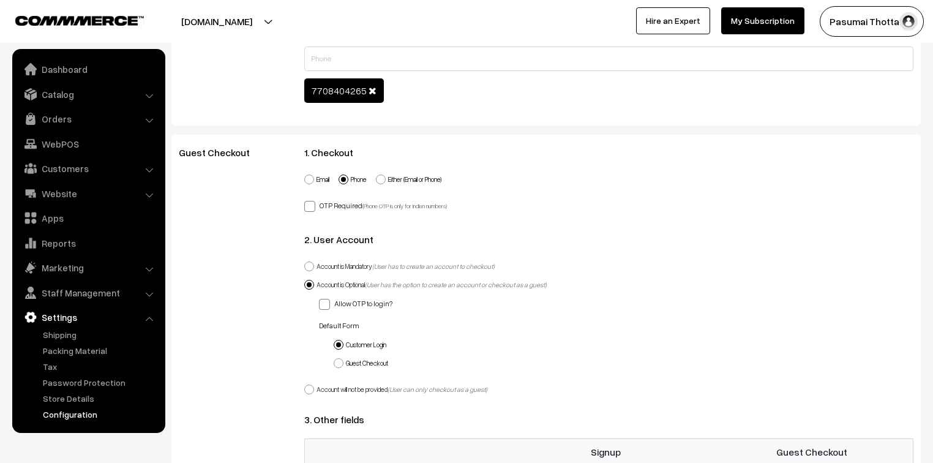
click at [396, 181] on label "Either (Email or Phone)" at bounding box center [409, 180] width 66 height 10
click at [378, 176] on input "Either (Email or Phone)" at bounding box center [374, 172] width 8 height 8
radio input "true"
click at [349, 180] on span at bounding box center [344, 180] width 10 height 10
click at [341, 176] on input "Phone" at bounding box center [337, 172] width 8 height 8
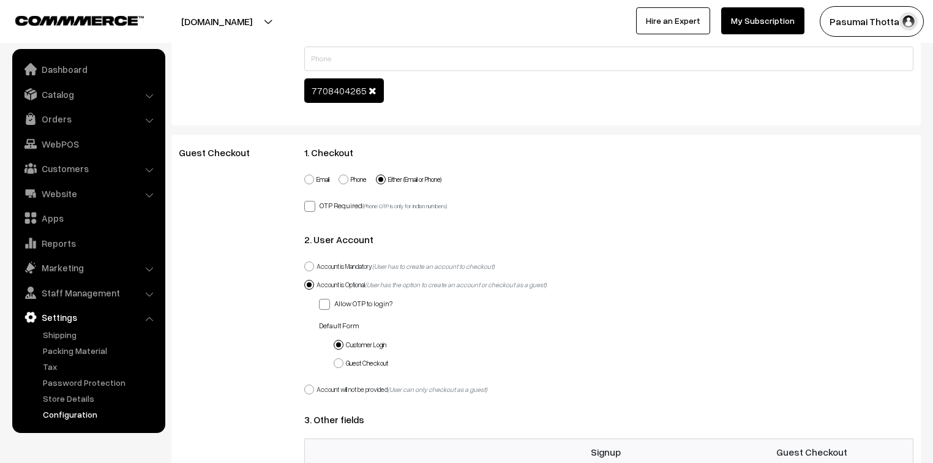
radio input "true"
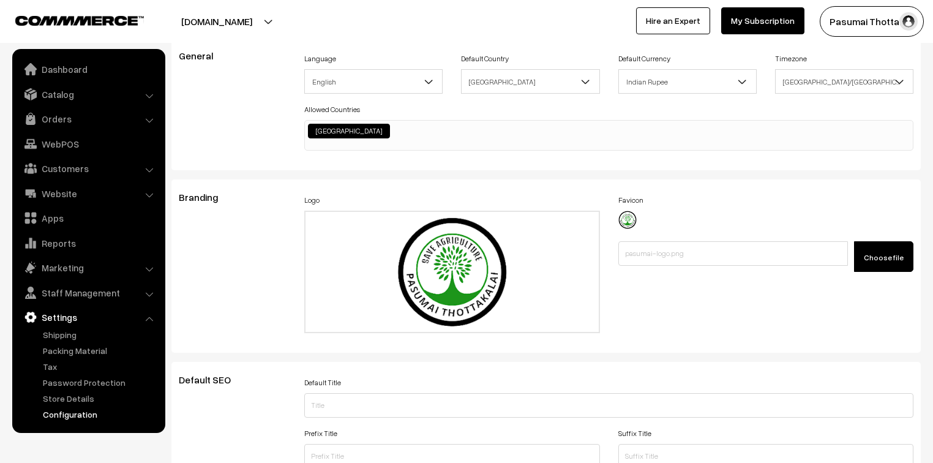
scroll to position [0, 0]
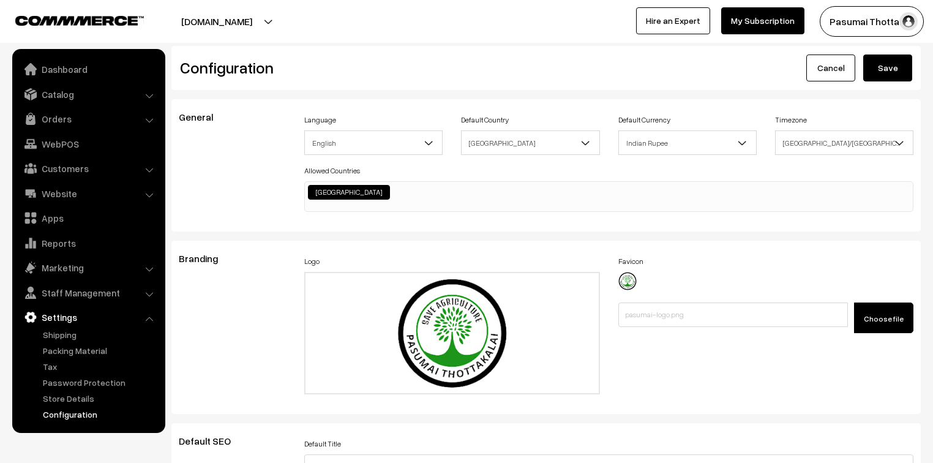
click at [896, 70] on button "Save" at bounding box center [888, 68] width 49 height 27
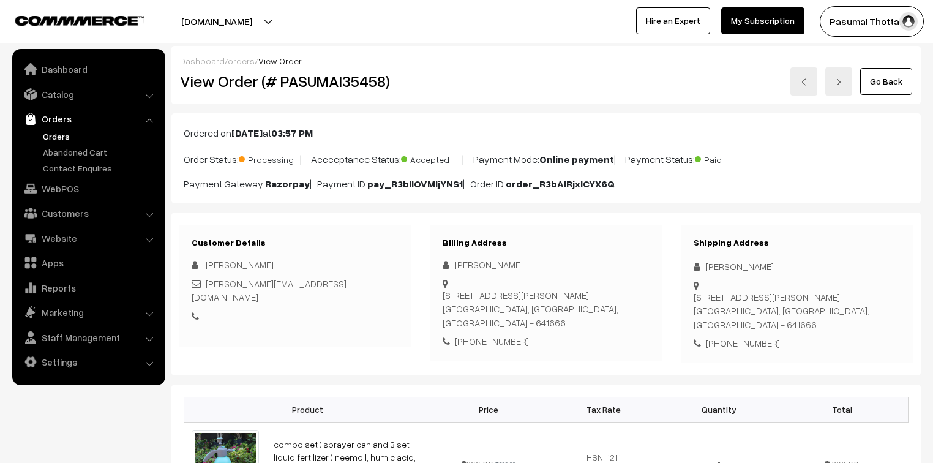
scroll to position [143, 0]
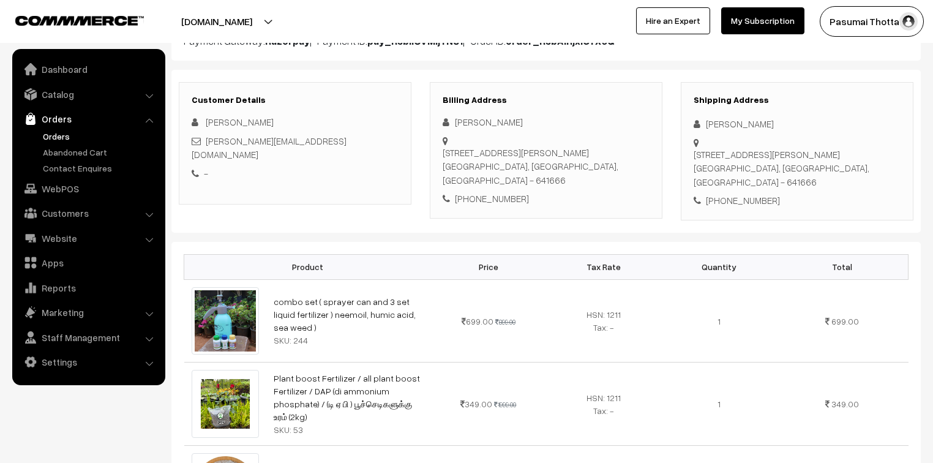
click at [54, 132] on link "Orders" at bounding box center [100, 136] width 121 height 13
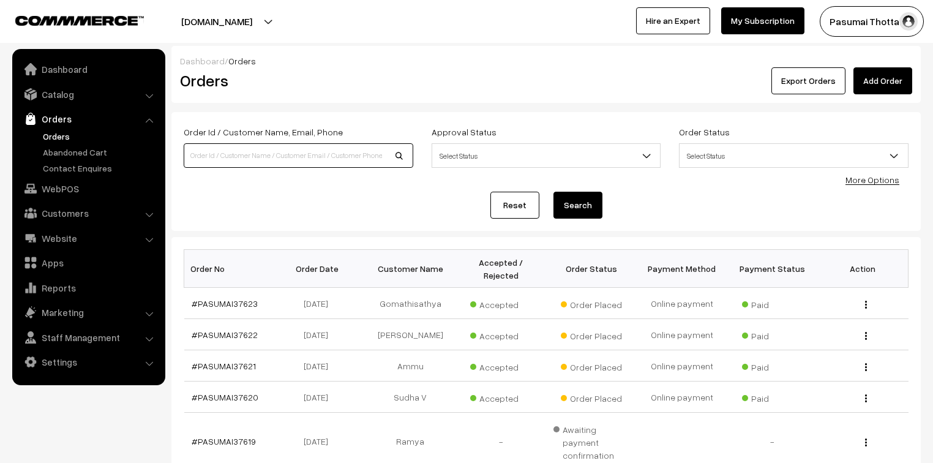
click at [253, 148] on input at bounding box center [299, 155] width 230 height 25
type input "9468305525"
click at [554, 192] on button "Search" at bounding box center [578, 205] width 49 height 27
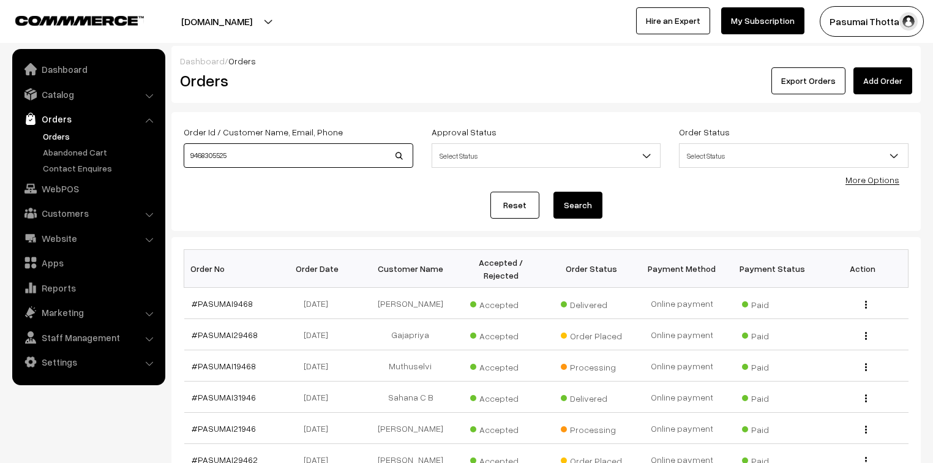
drag, startPoint x: 250, startPoint y: 159, endPoint x: 174, endPoint y: 150, distance: 76.5
click at [168, 149] on div "Dashboard / Orders Orders Export Orders Add Order Order Id / Customer Name, Ema…" at bounding box center [466, 365] width 933 height 638
type input "VENKATESH"
click at [554, 192] on button "Search" at bounding box center [578, 205] width 49 height 27
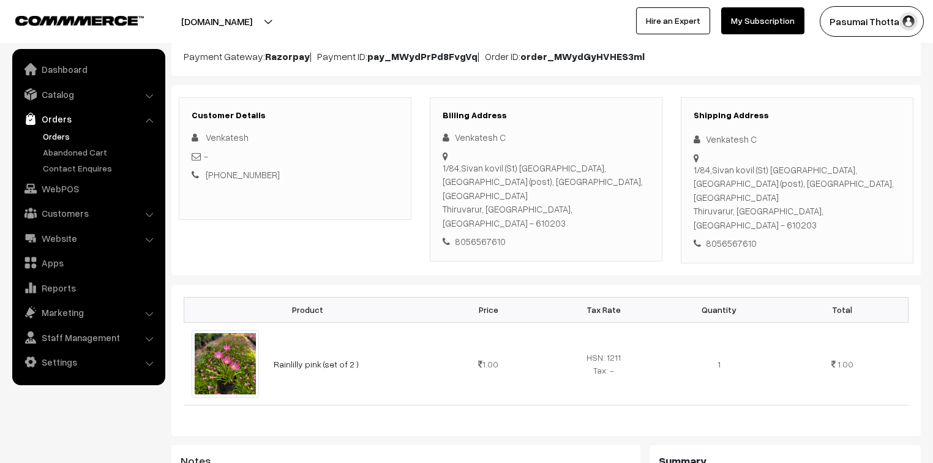
scroll to position [147, 0]
